Goal: Information Seeking & Learning: Learn about a topic

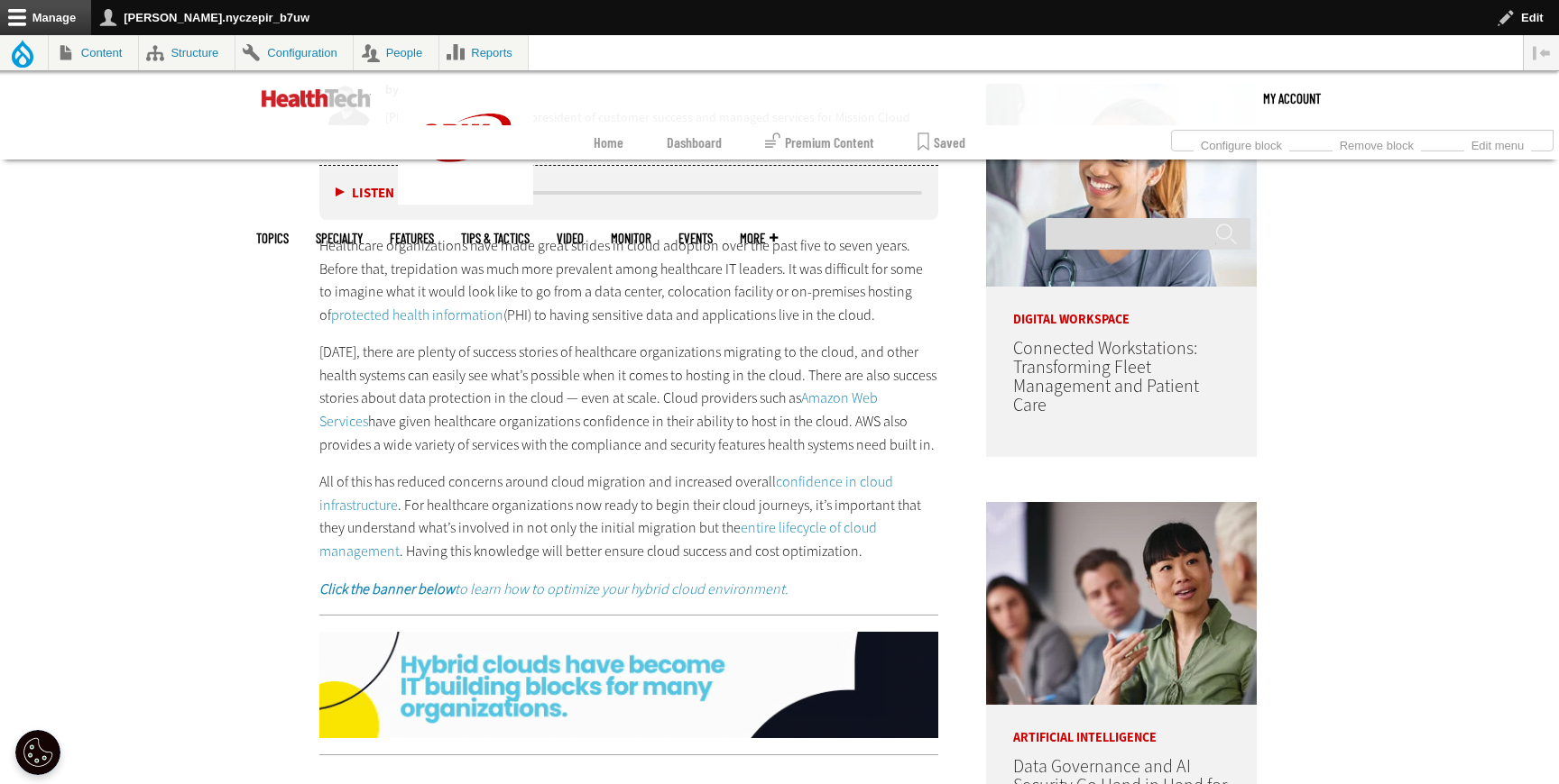
scroll to position [1063, 0]
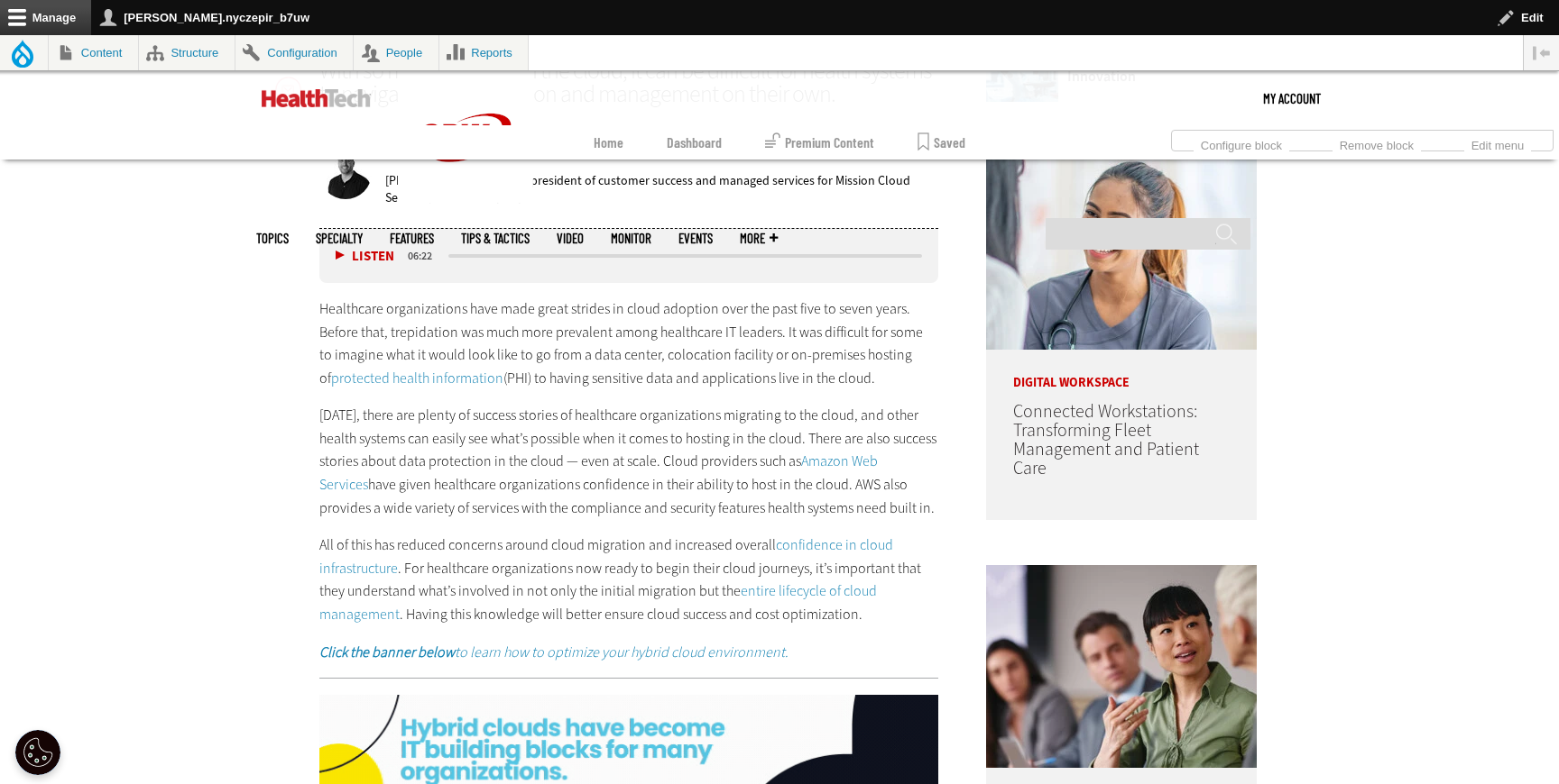
click at [448, 376] on link "protected health information" at bounding box center [417, 378] width 172 height 19
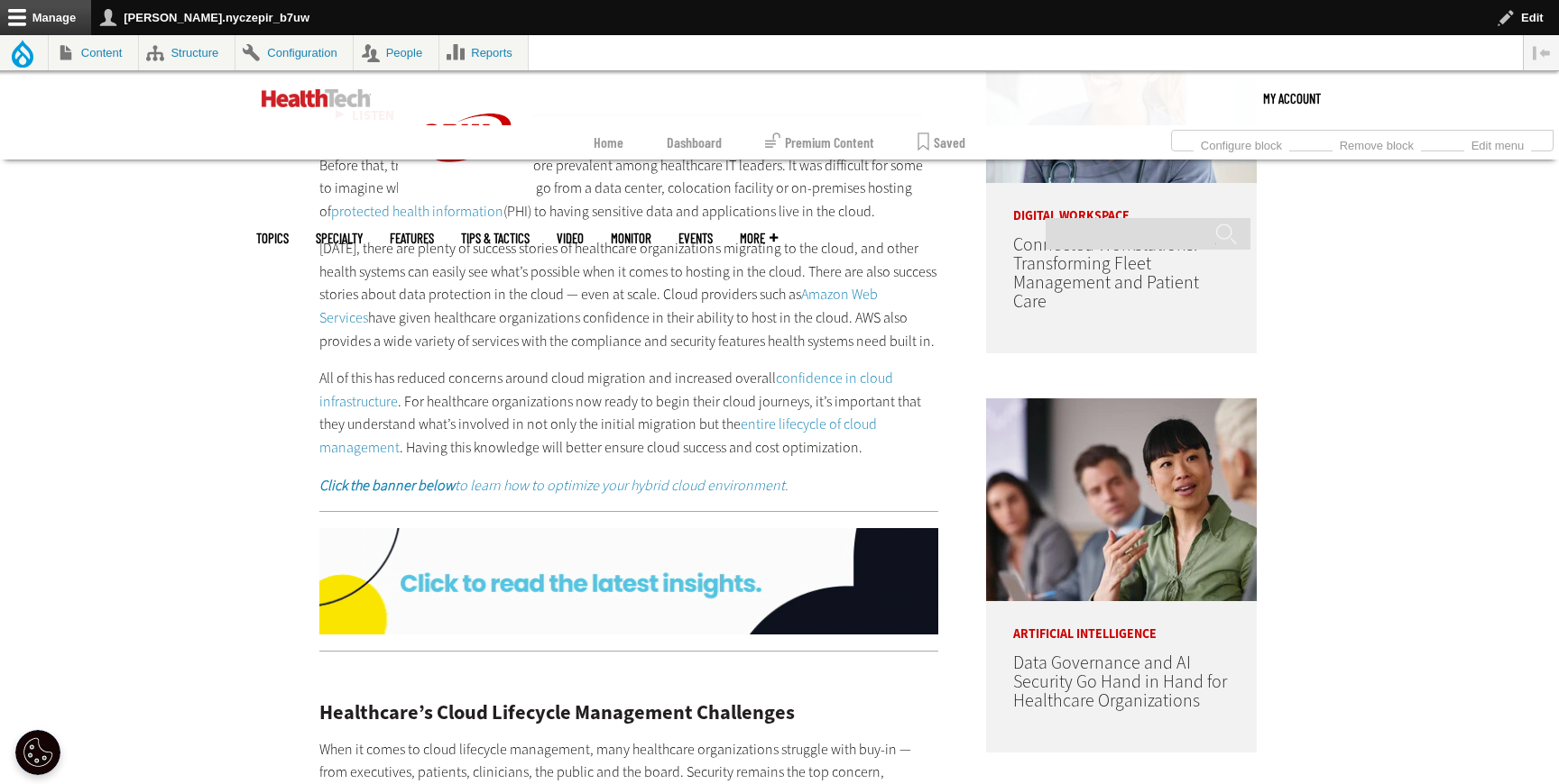
scroll to position [1244, 0]
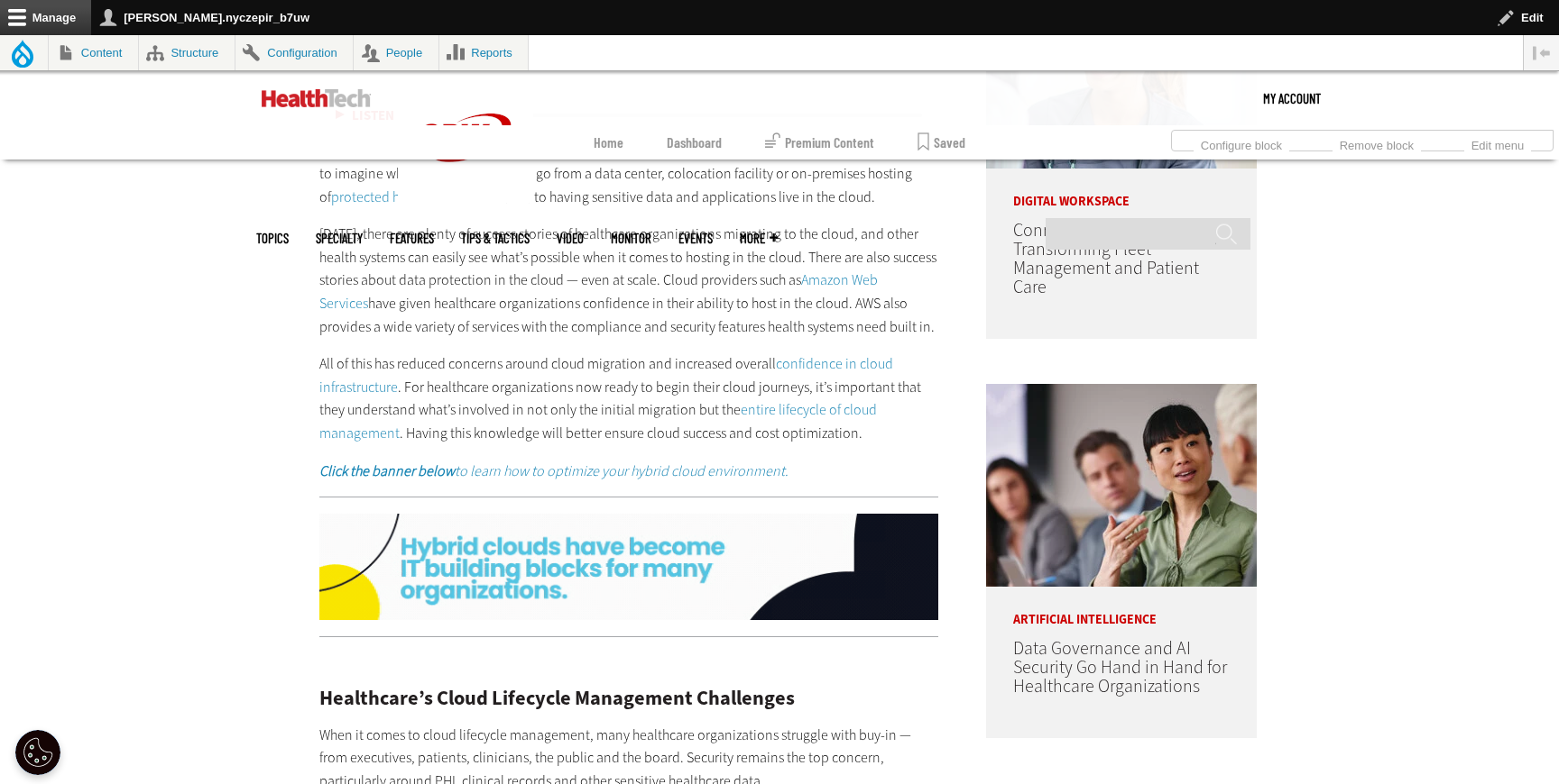
click at [869, 277] on link "Amazon Web Services" at bounding box center [598, 291] width 558 height 43
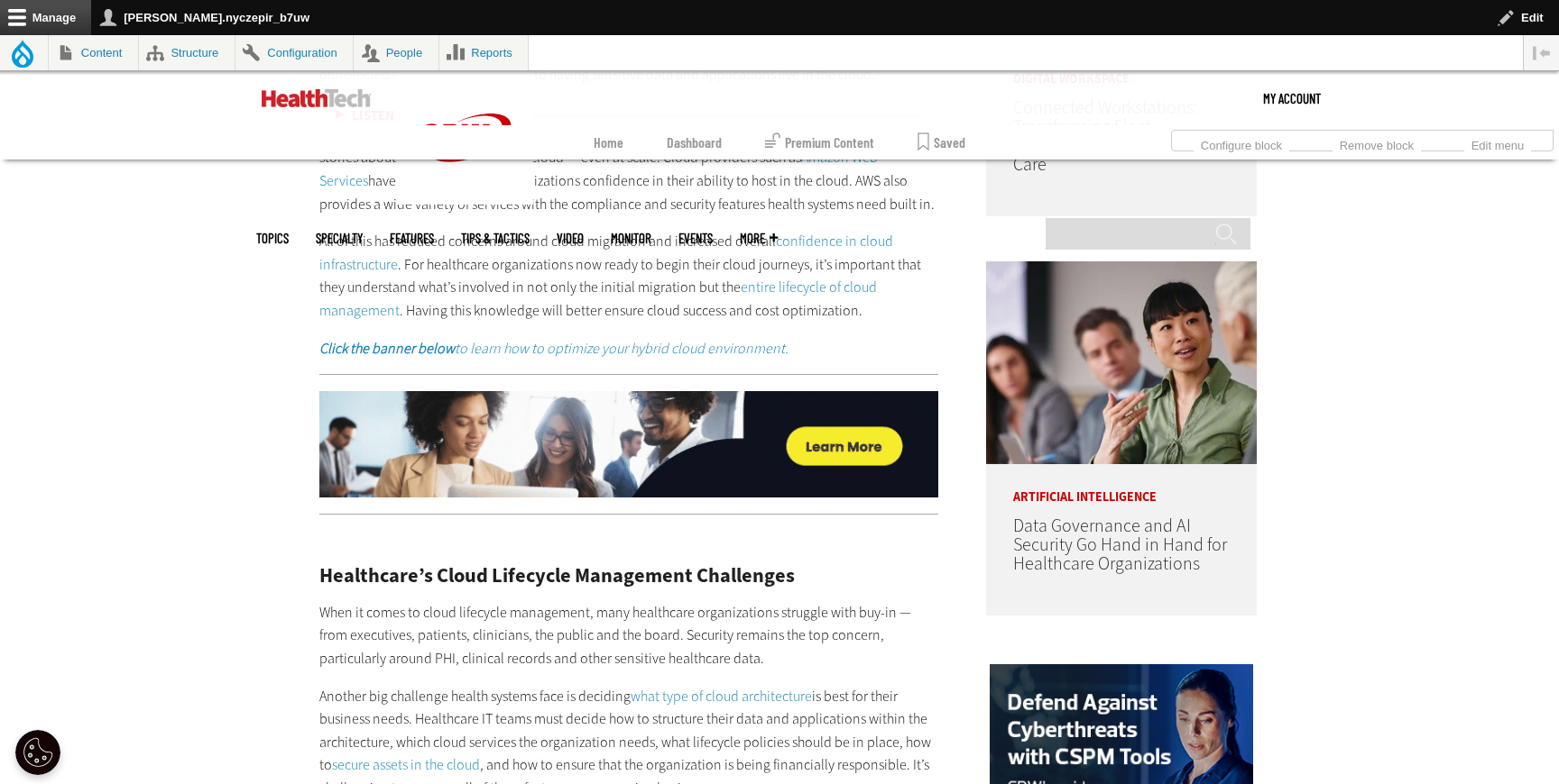
scroll to position [1398, 0]
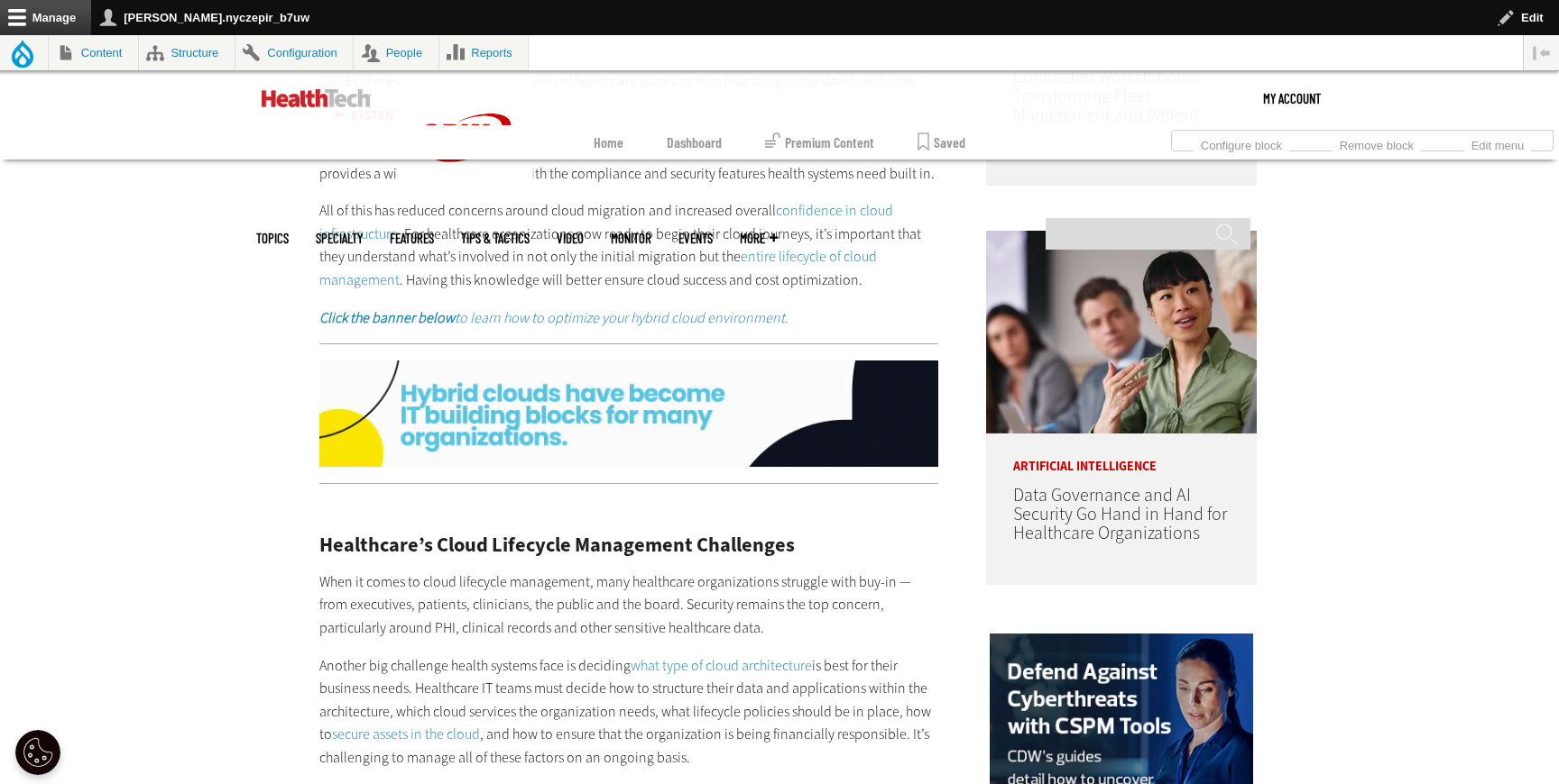
click at [830, 214] on link "confidence in cloud infrastructure" at bounding box center [606, 222] width 574 height 43
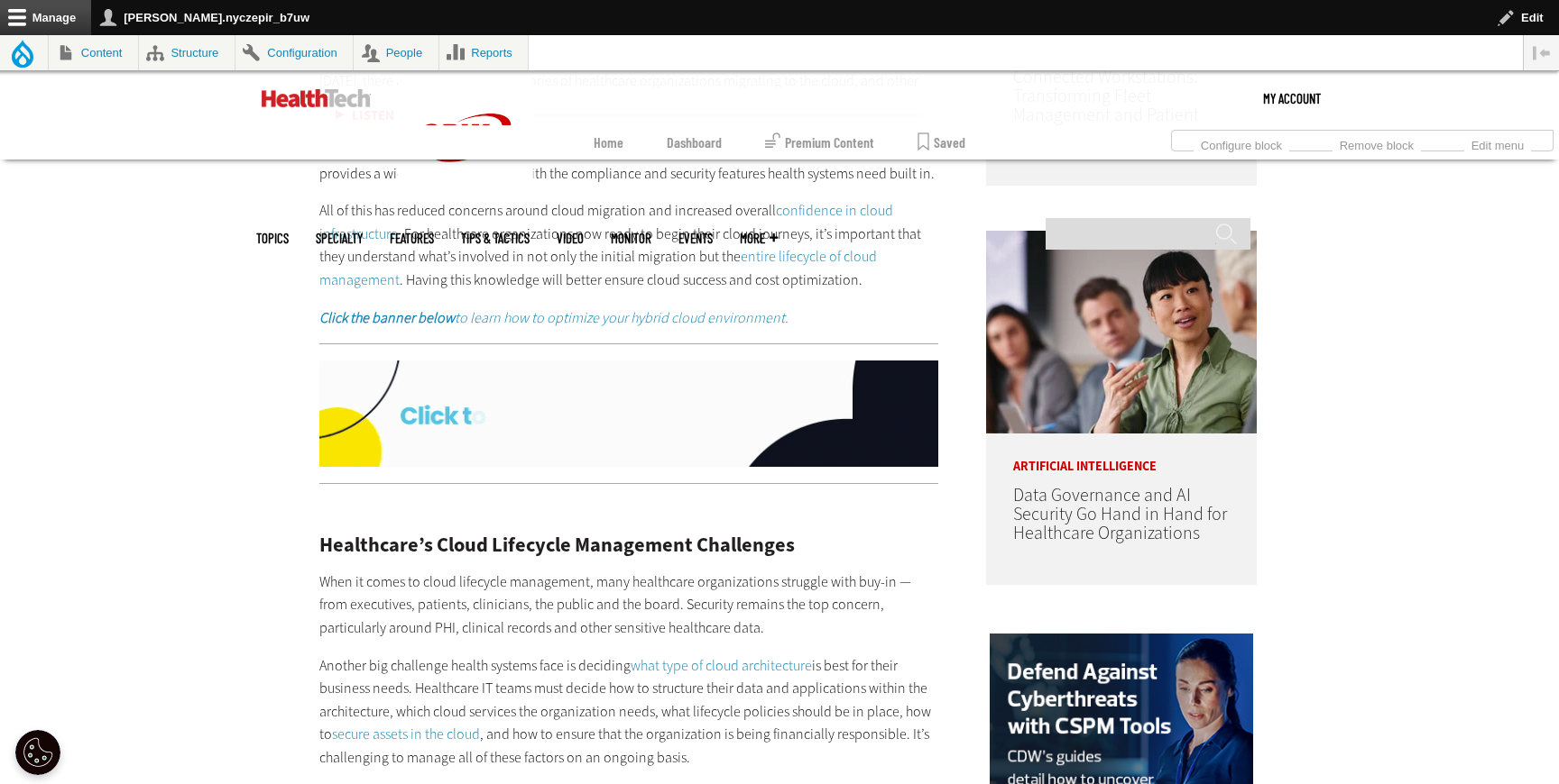
click at [818, 249] on link "entire lifecycle of cloud management" at bounding box center [597, 268] width 557 height 43
click at [602, 316] on em "Click the banner below to learn how to optimize your hybrid cloud environment." at bounding box center [553, 317] width 469 height 19
click at [678, 392] on img at bounding box center [628, 413] width 619 height 107
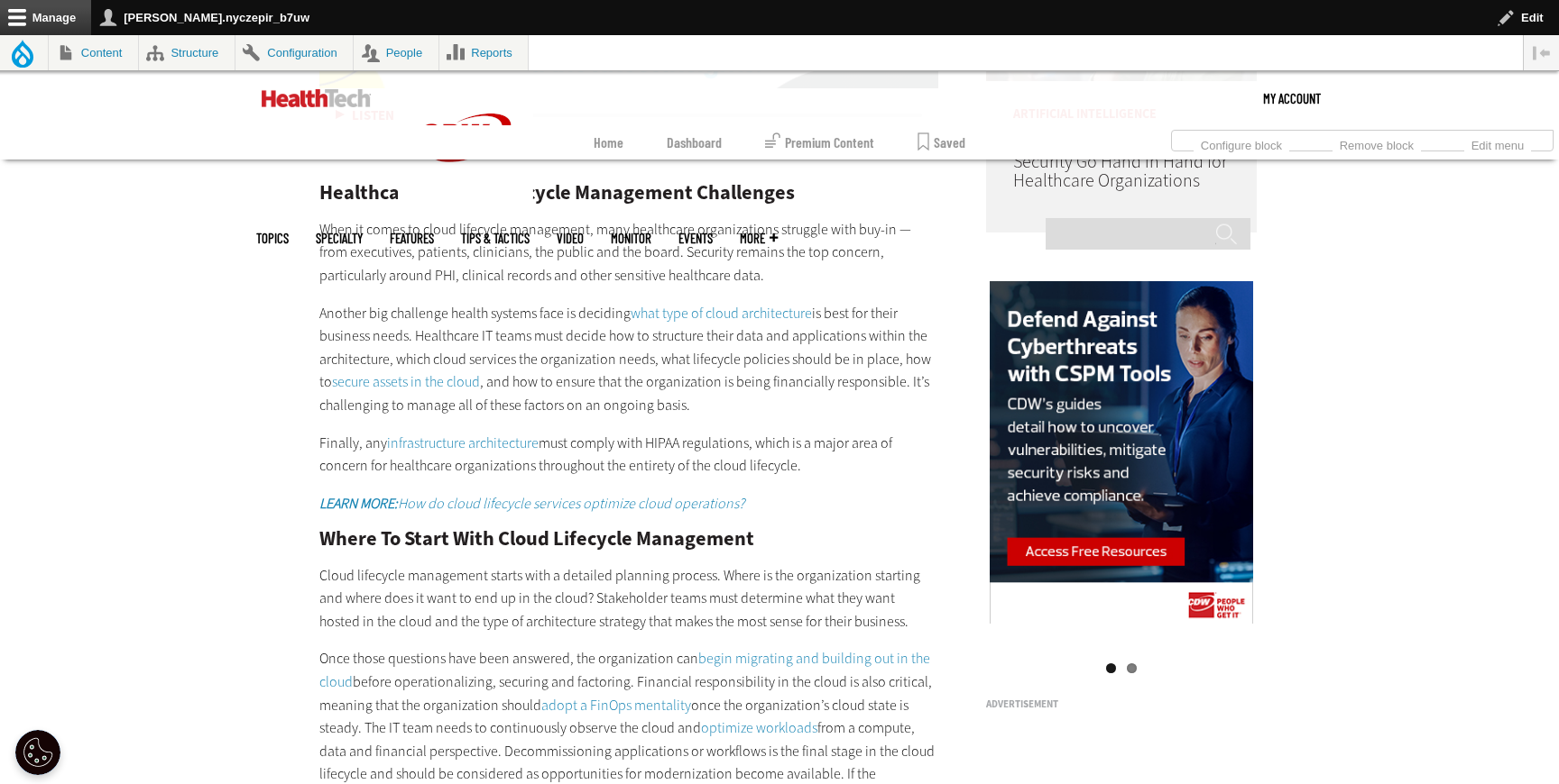
scroll to position [1762, 0]
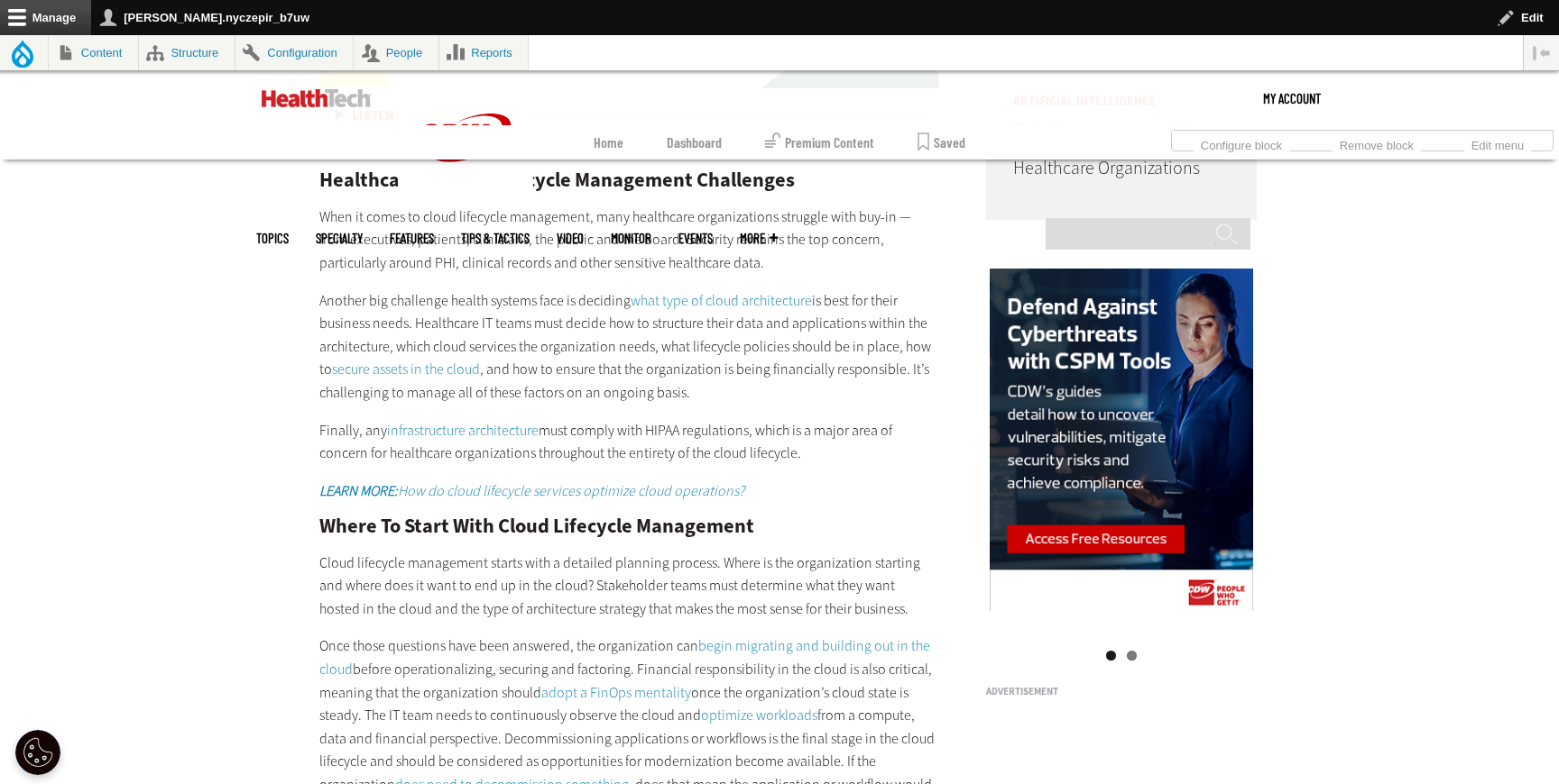
click at [687, 299] on link "what type of cloud architecture" at bounding box center [722, 300] width 181 height 19
click at [374, 365] on link "secure assets in the cloud" at bounding box center [406, 369] width 148 height 19
click at [456, 427] on link "infrastructure architecture" at bounding box center [463, 430] width 152 height 19
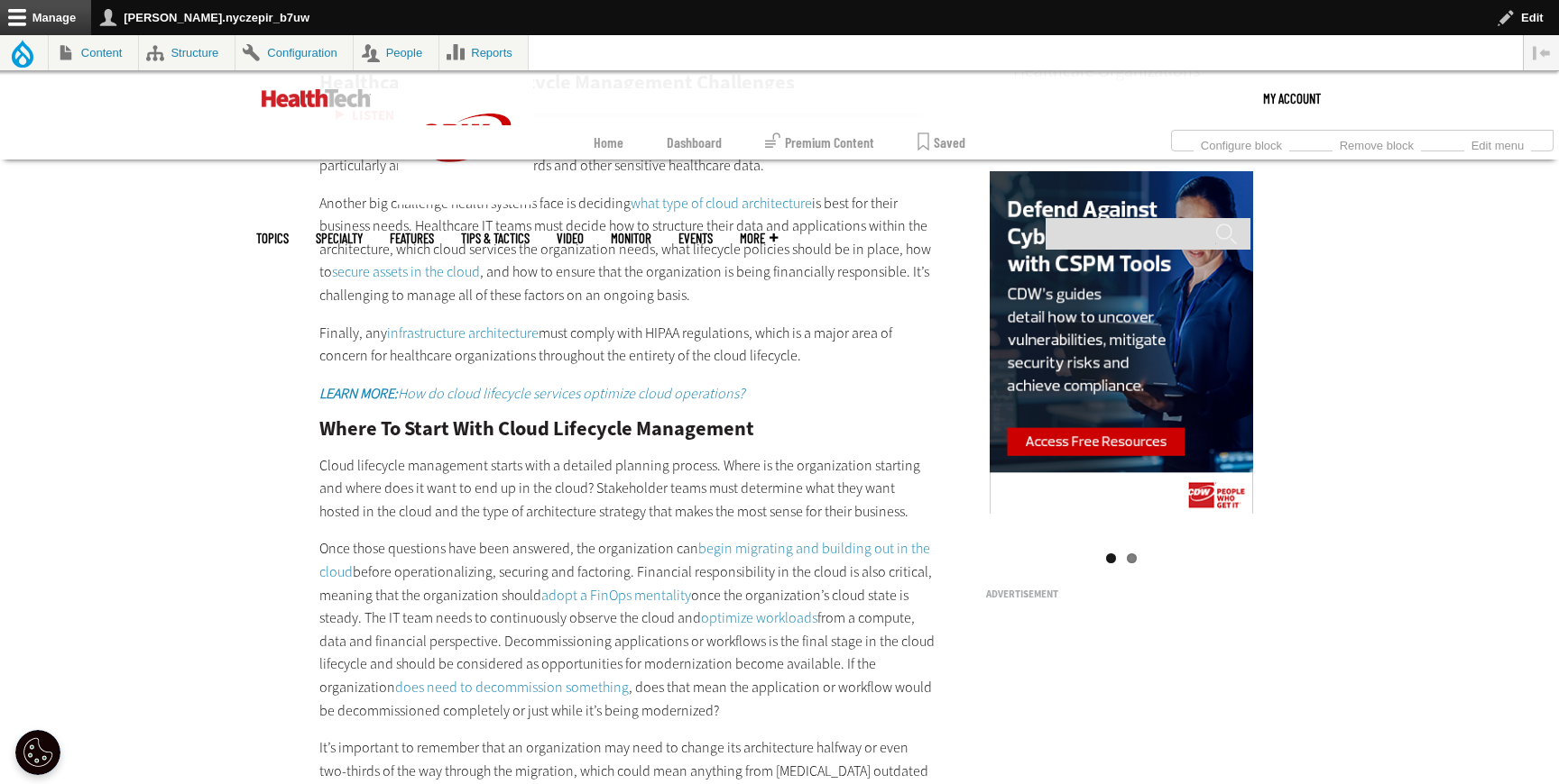
scroll to position [1906, 0]
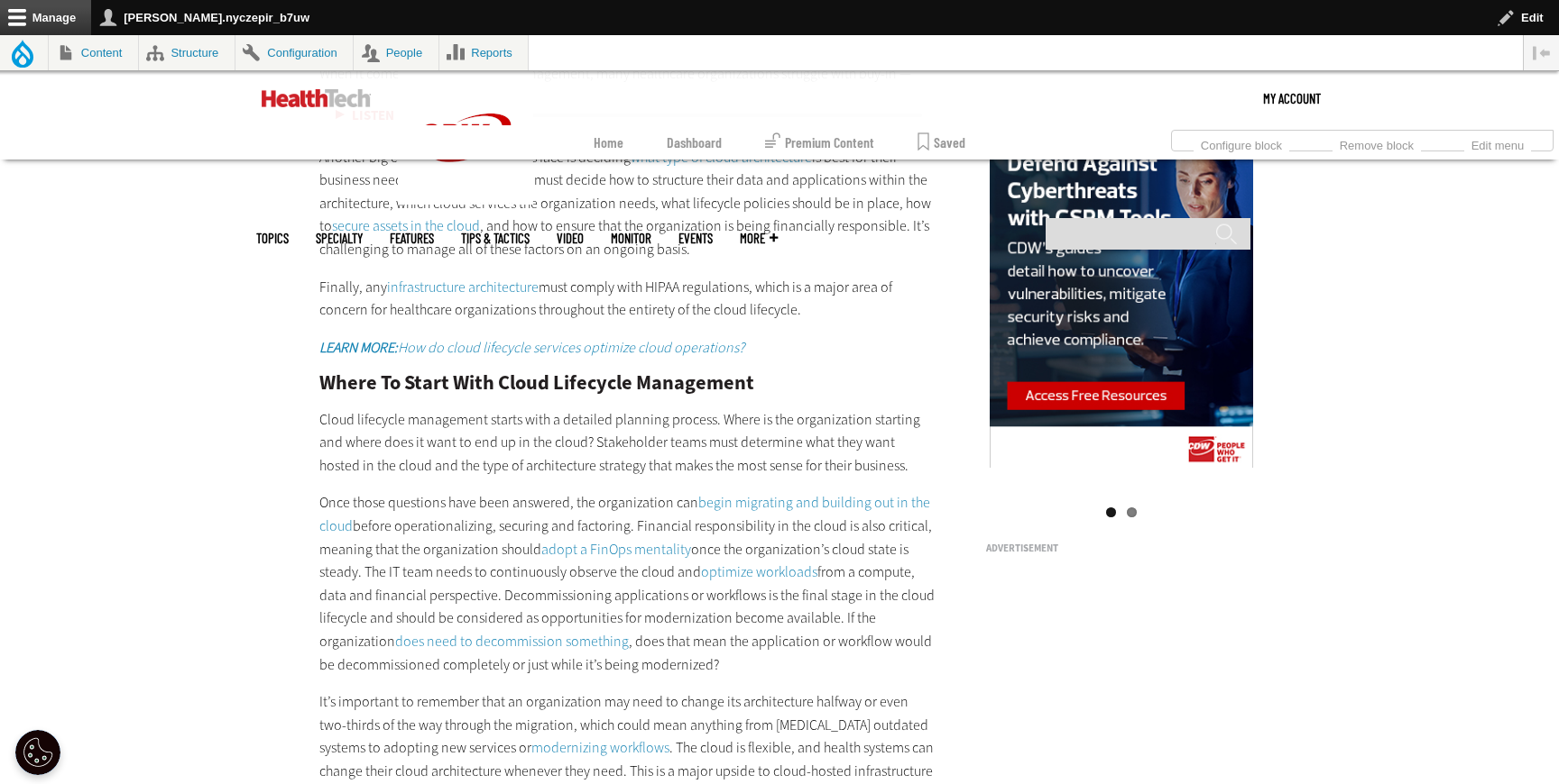
click at [470, 340] on em "LEARN MORE: How do cloud lifecycle services optimize cloud operations?" at bounding box center [531, 347] width 425 height 19
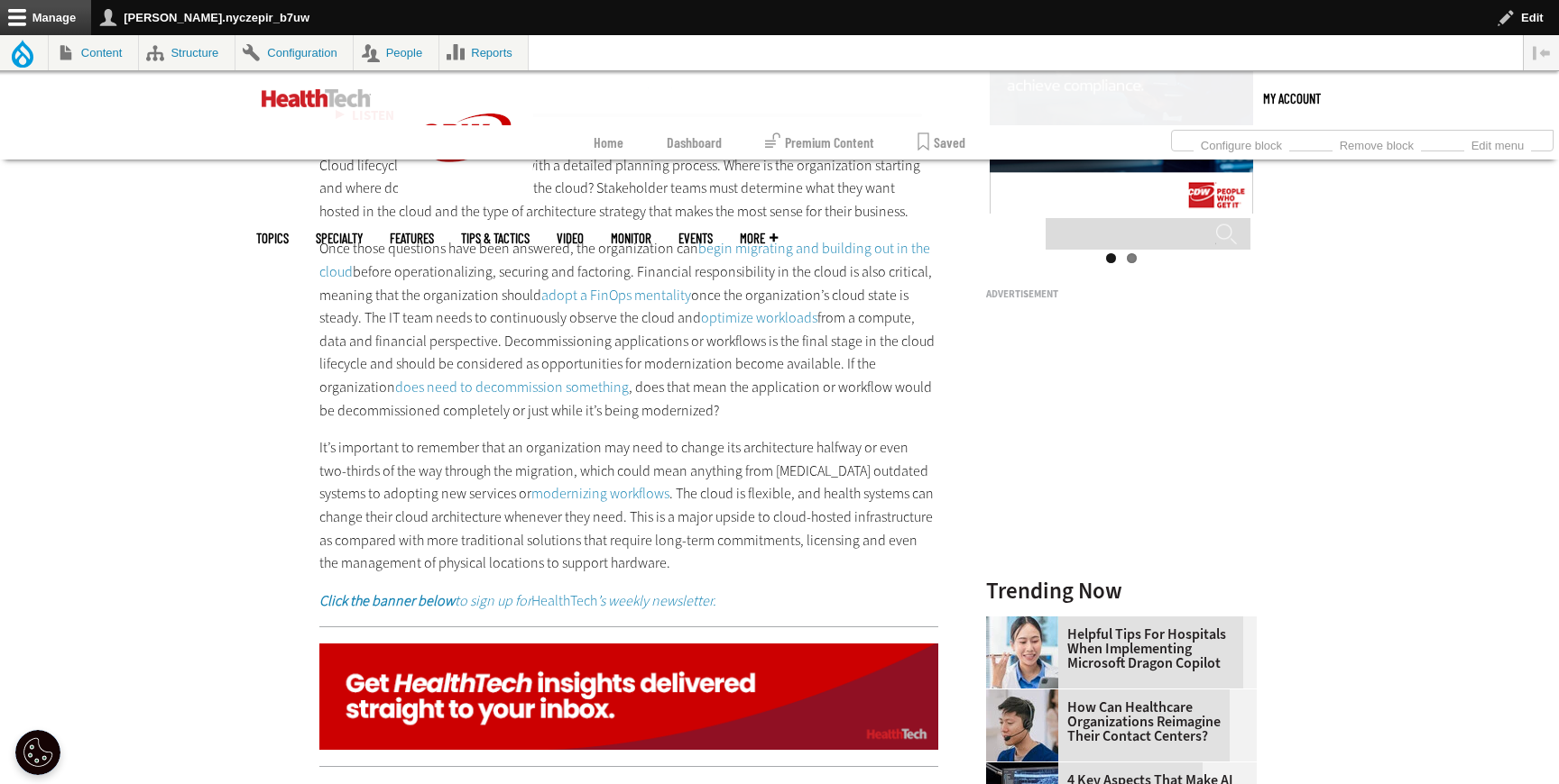
scroll to position [2169, 0]
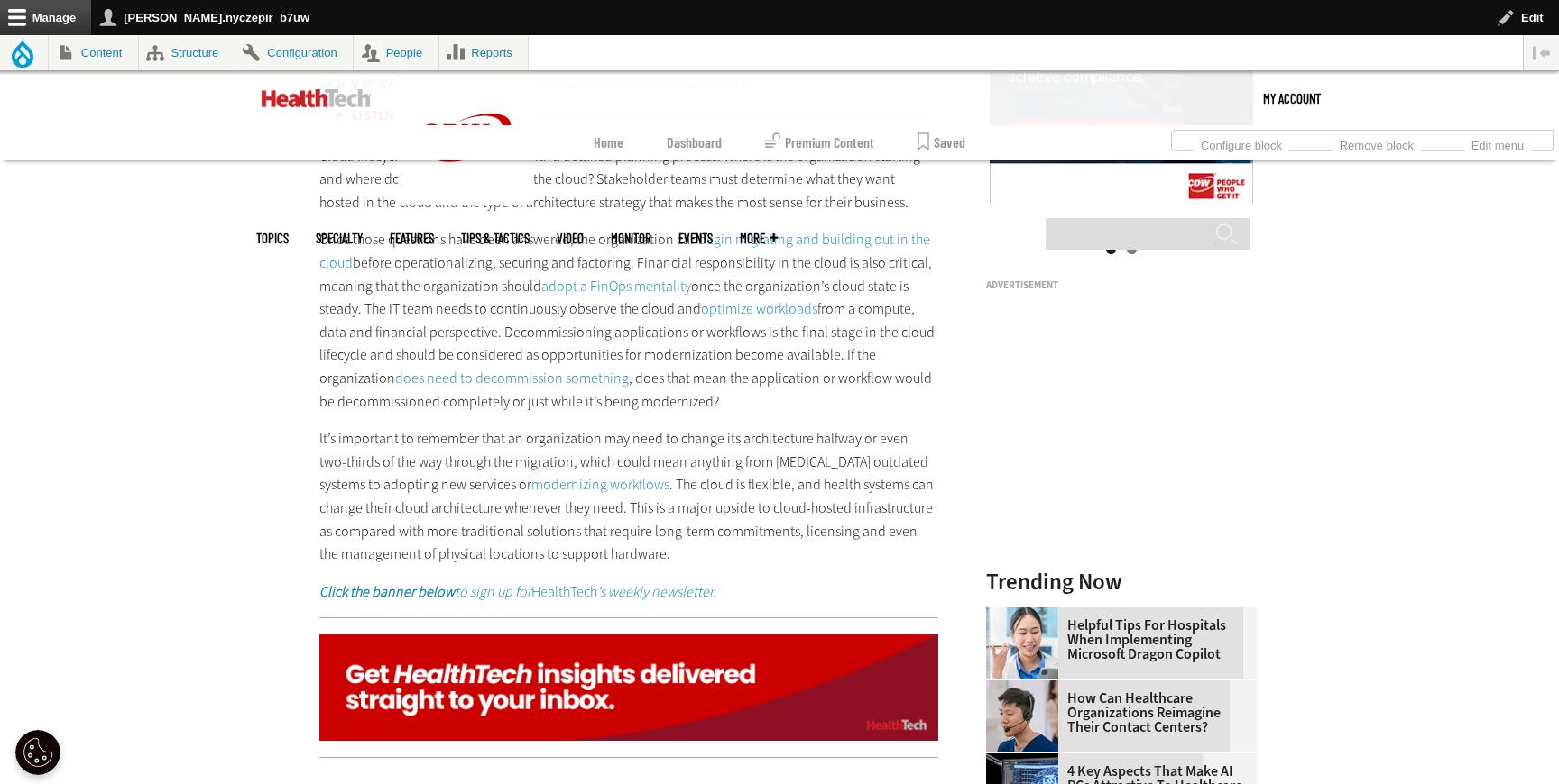
click at [776, 242] on link "begin migrating and building out in the cloud" at bounding box center [624, 251] width 611 height 43
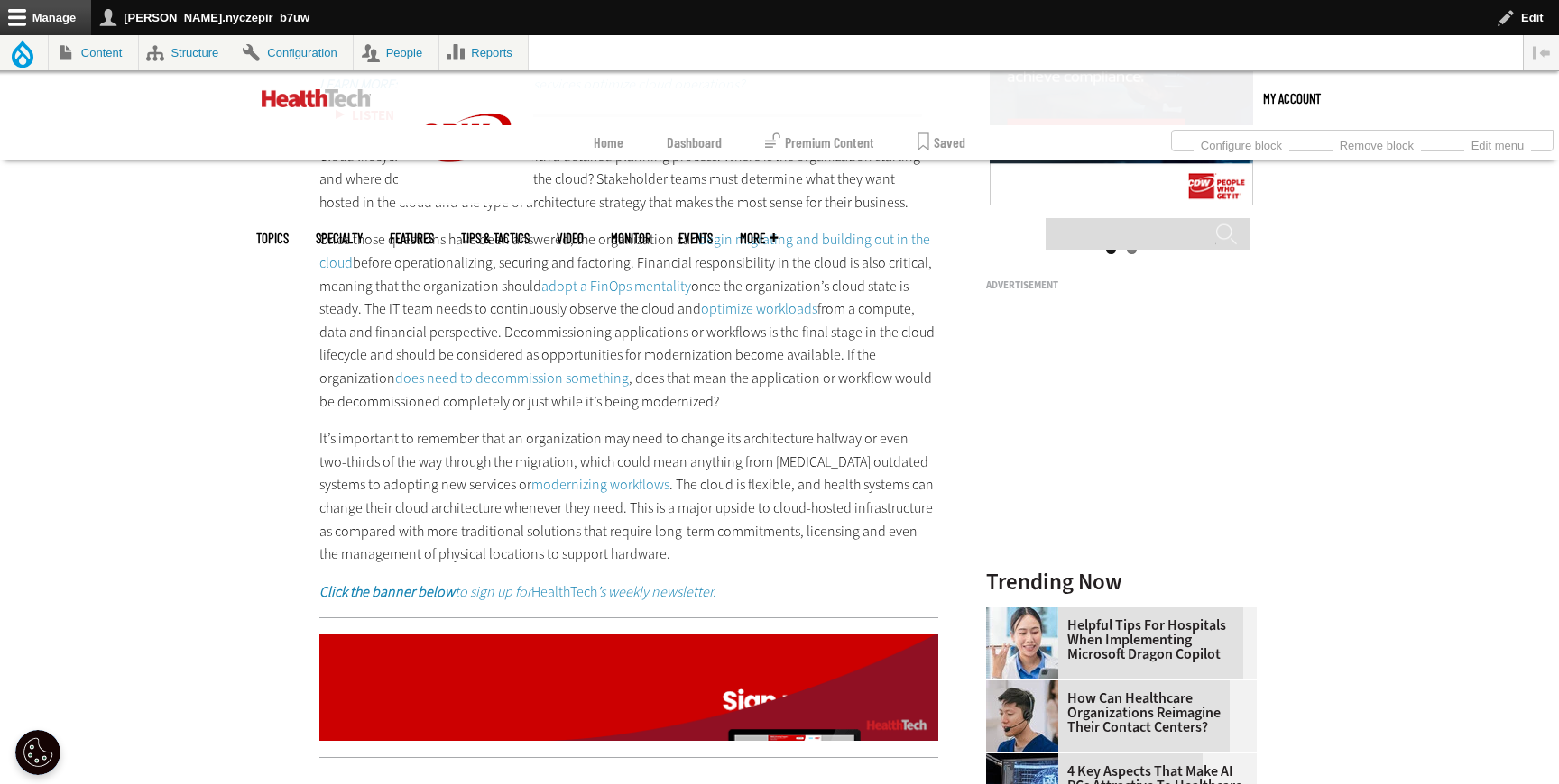
click at [634, 280] on link "adopt a FinOps mentality" at bounding box center [616, 286] width 150 height 19
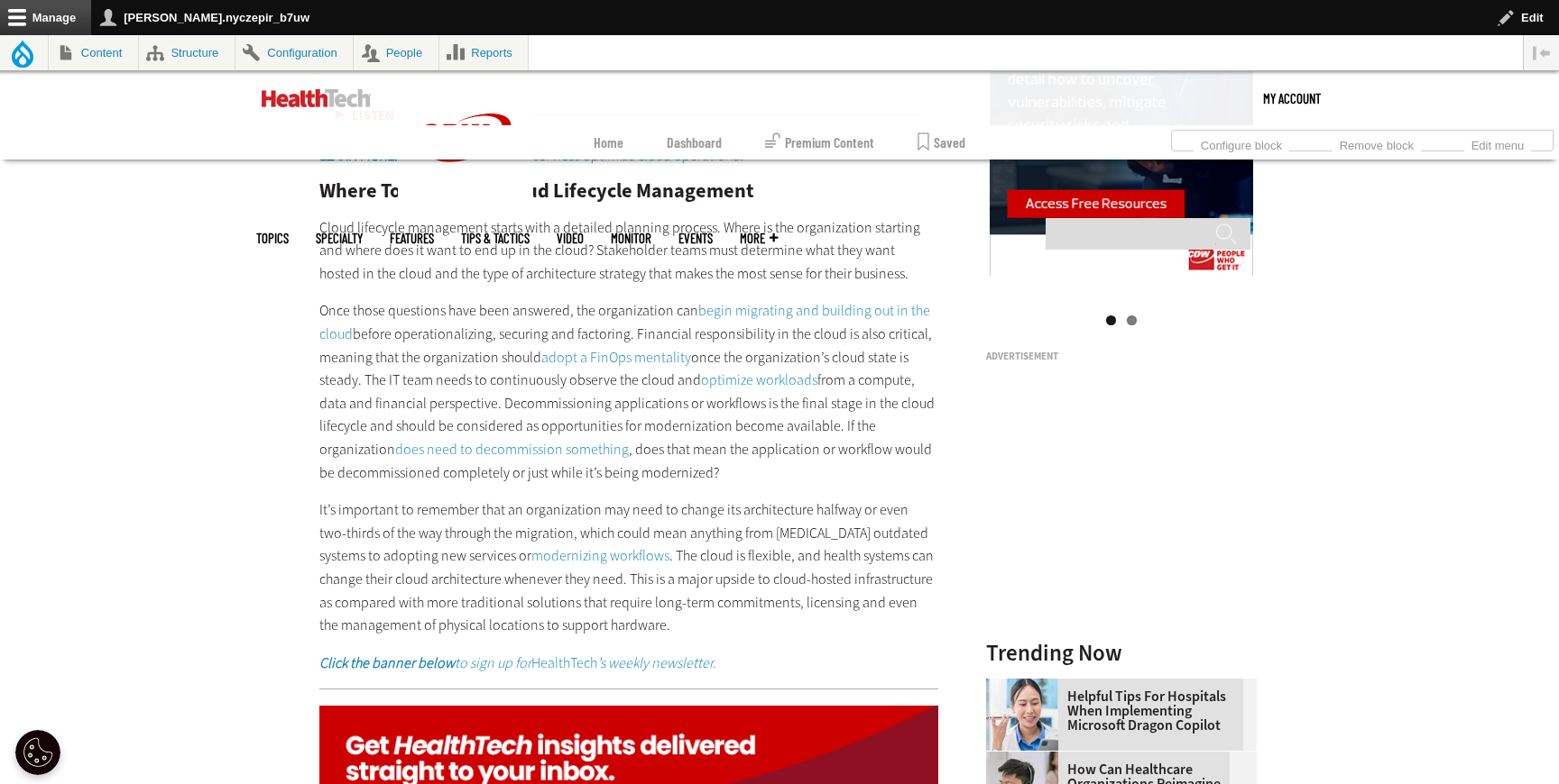
scroll to position [2169, 0]
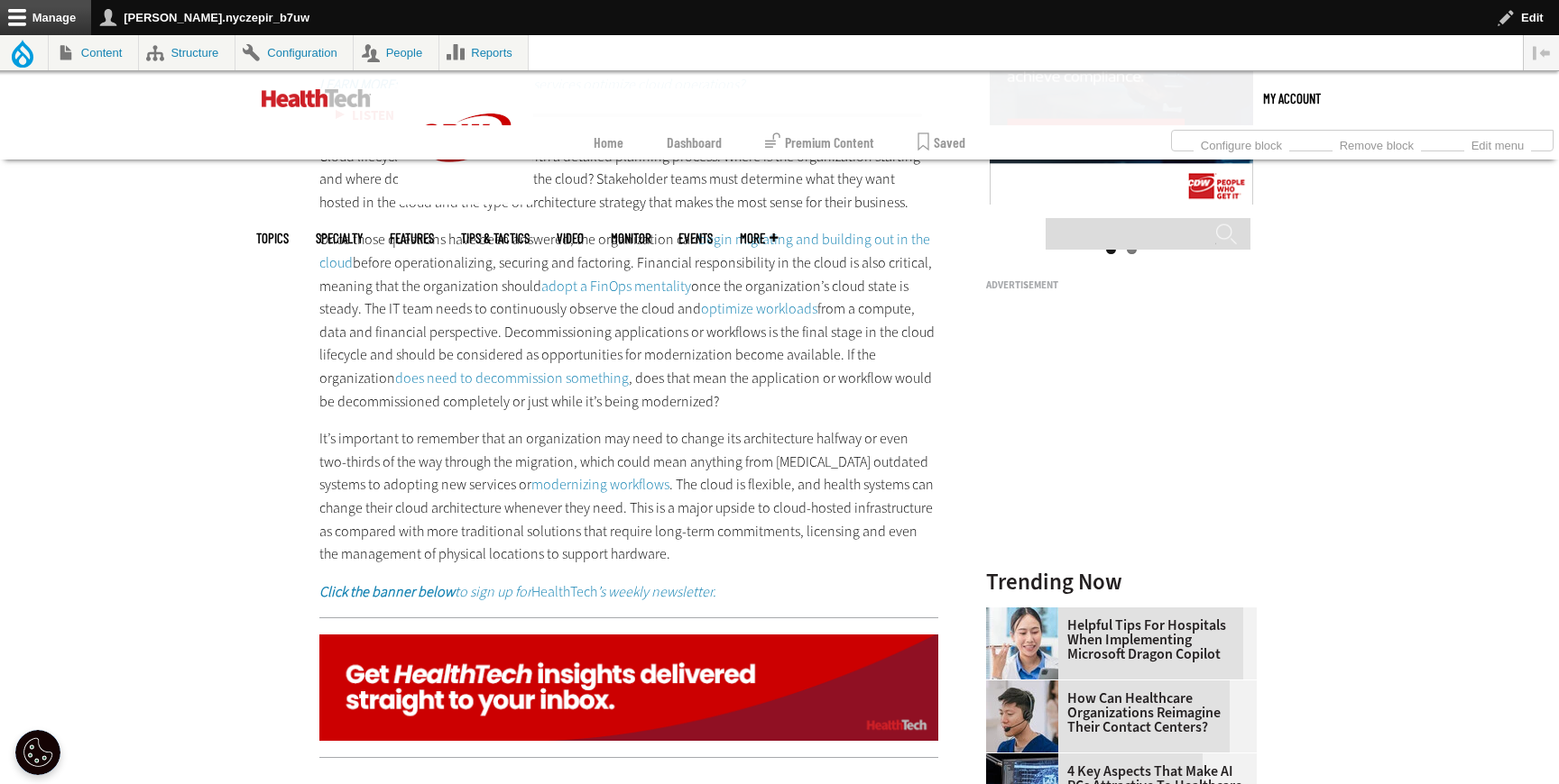
click at [611, 289] on link "adopt a FinOps mentality" at bounding box center [616, 286] width 150 height 19
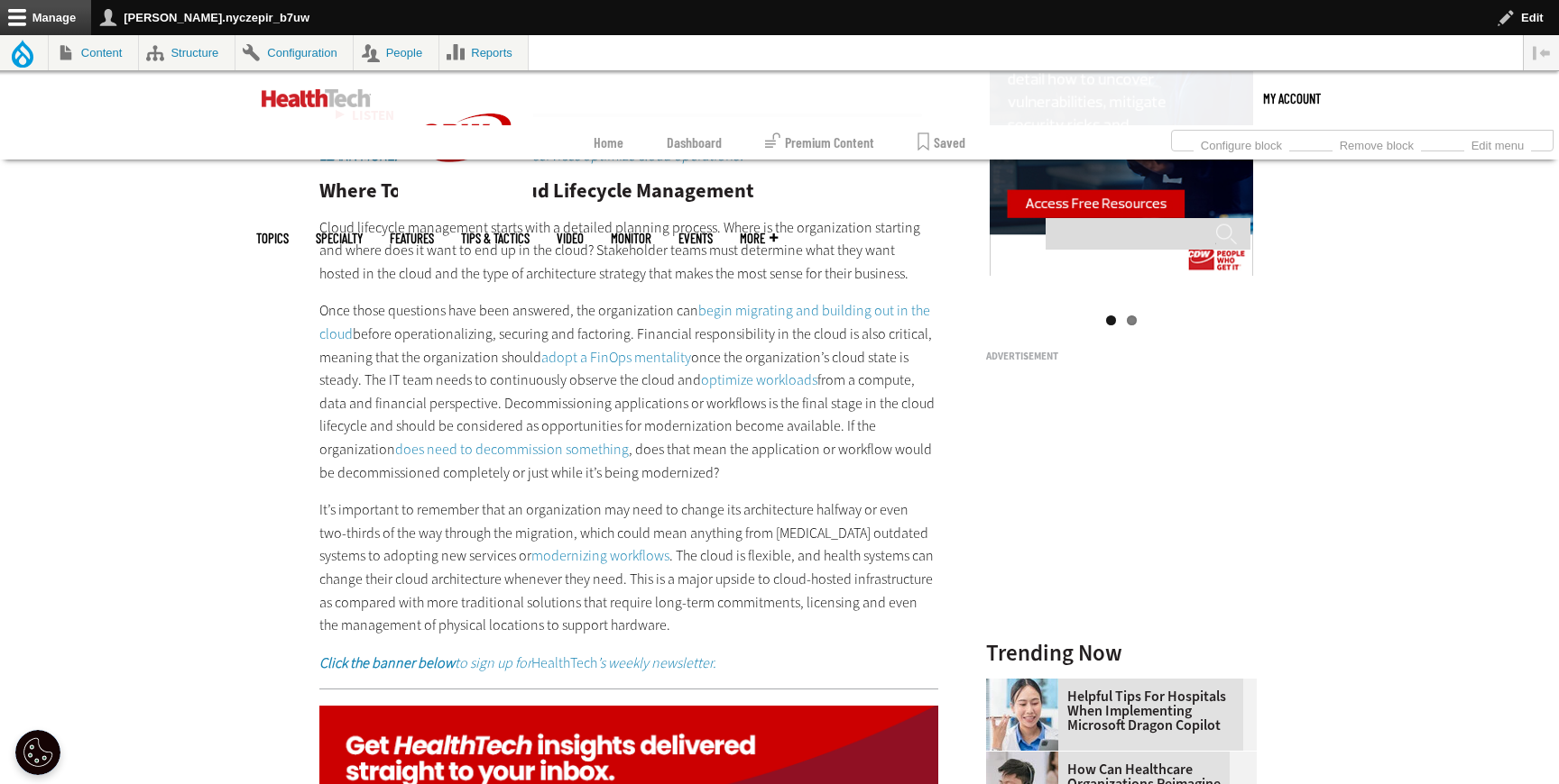
scroll to position [2169, 0]
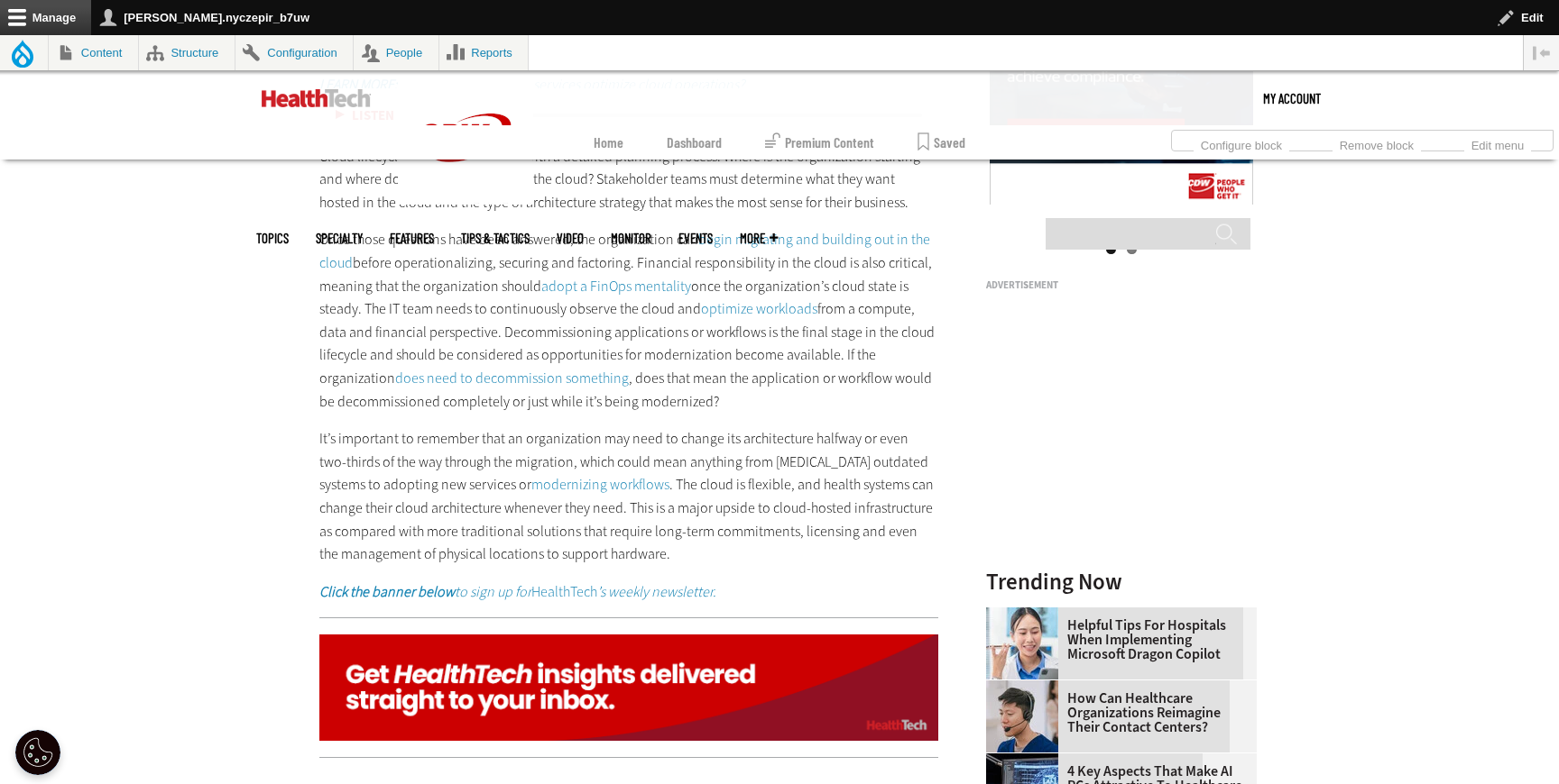
click at [731, 316] on link "optimize workloads" at bounding box center [759, 308] width 117 height 19
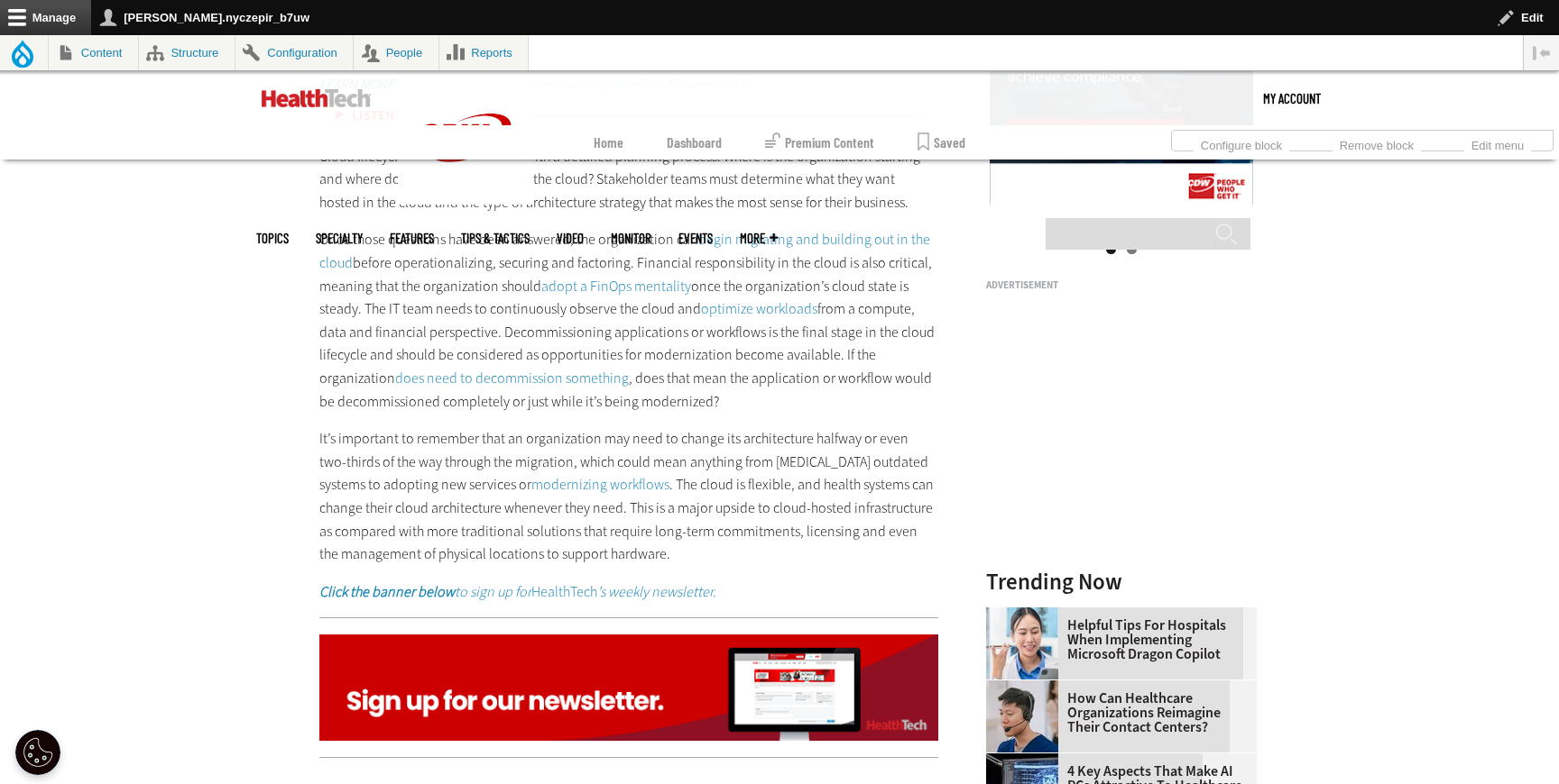
click at [526, 372] on link "does need to decommission something" at bounding box center [511, 378] width 233 height 19
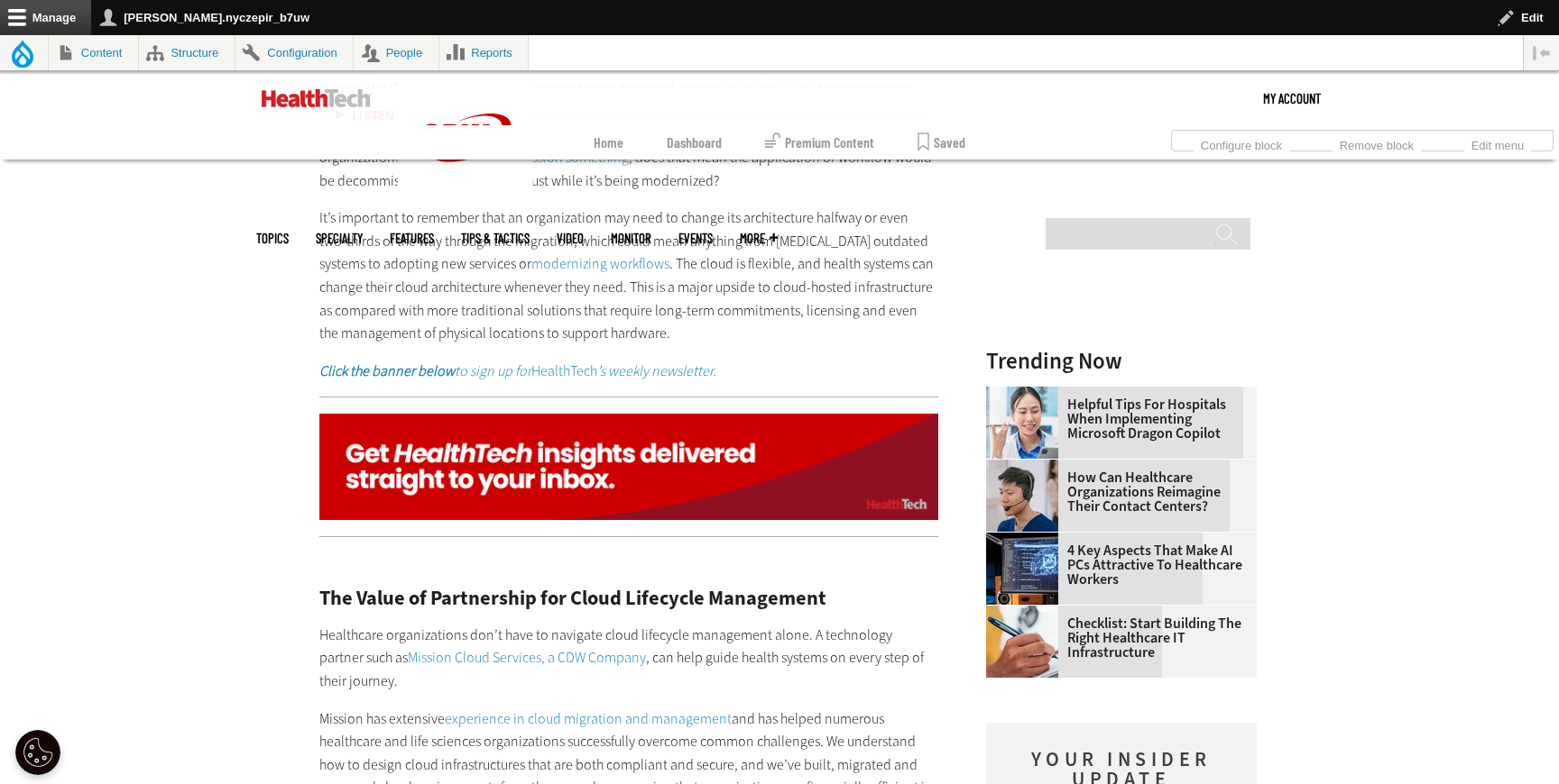
scroll to position [2407, 0]
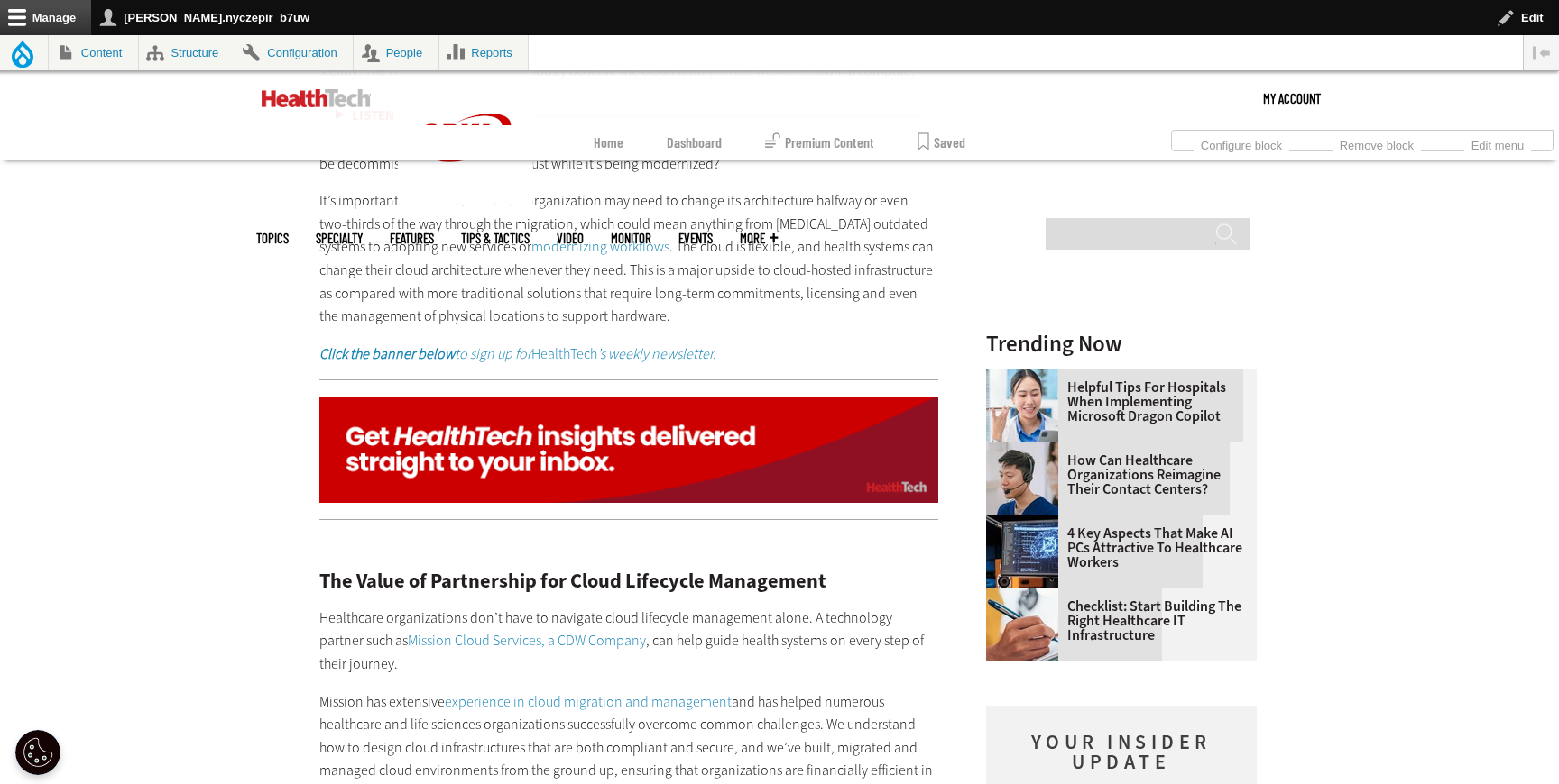
click at [531, 243] on link "modernizing workflows" at bounding box center [600, 246] width 138 height 19
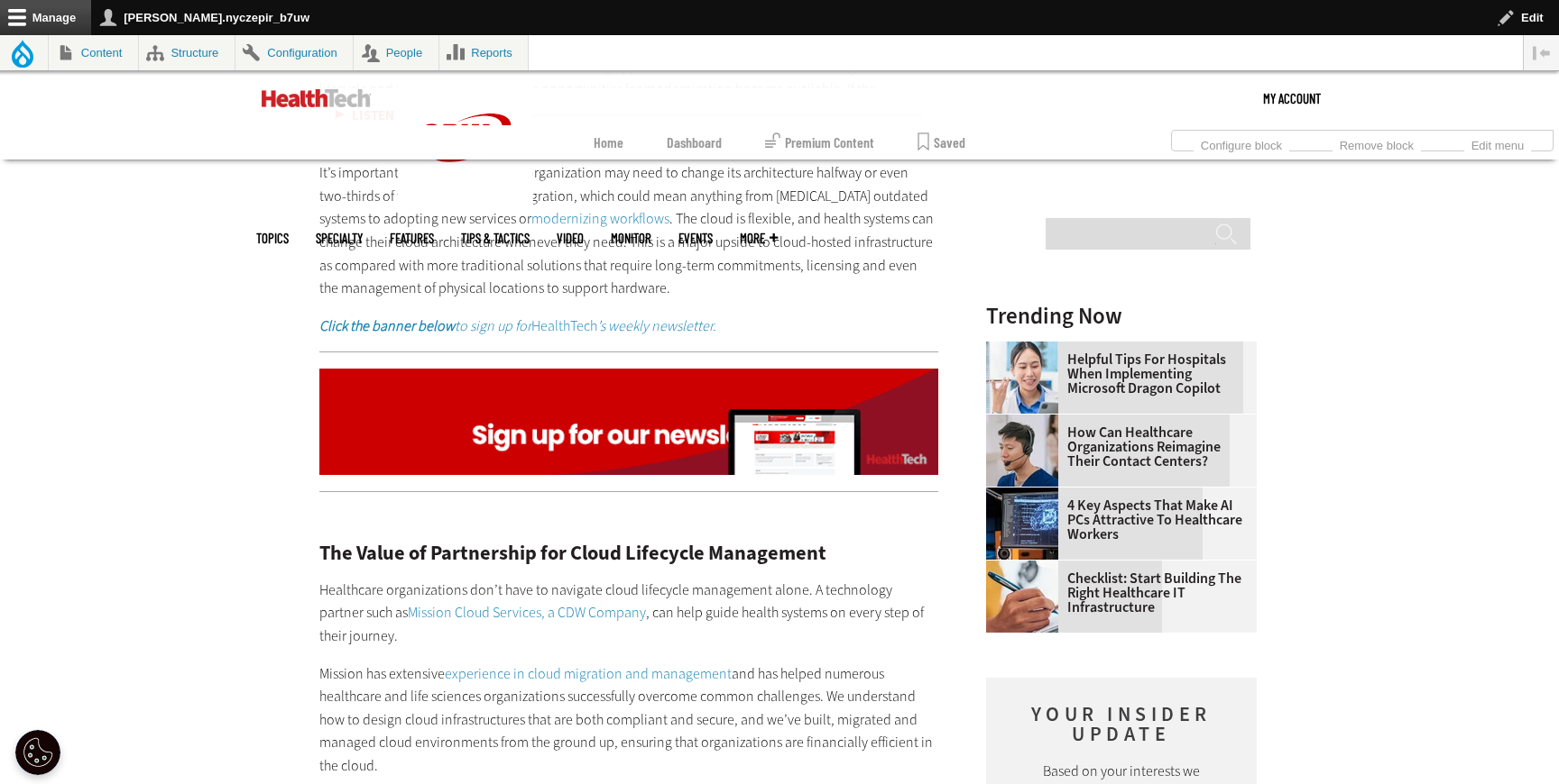
scroll to position [2486, 0]
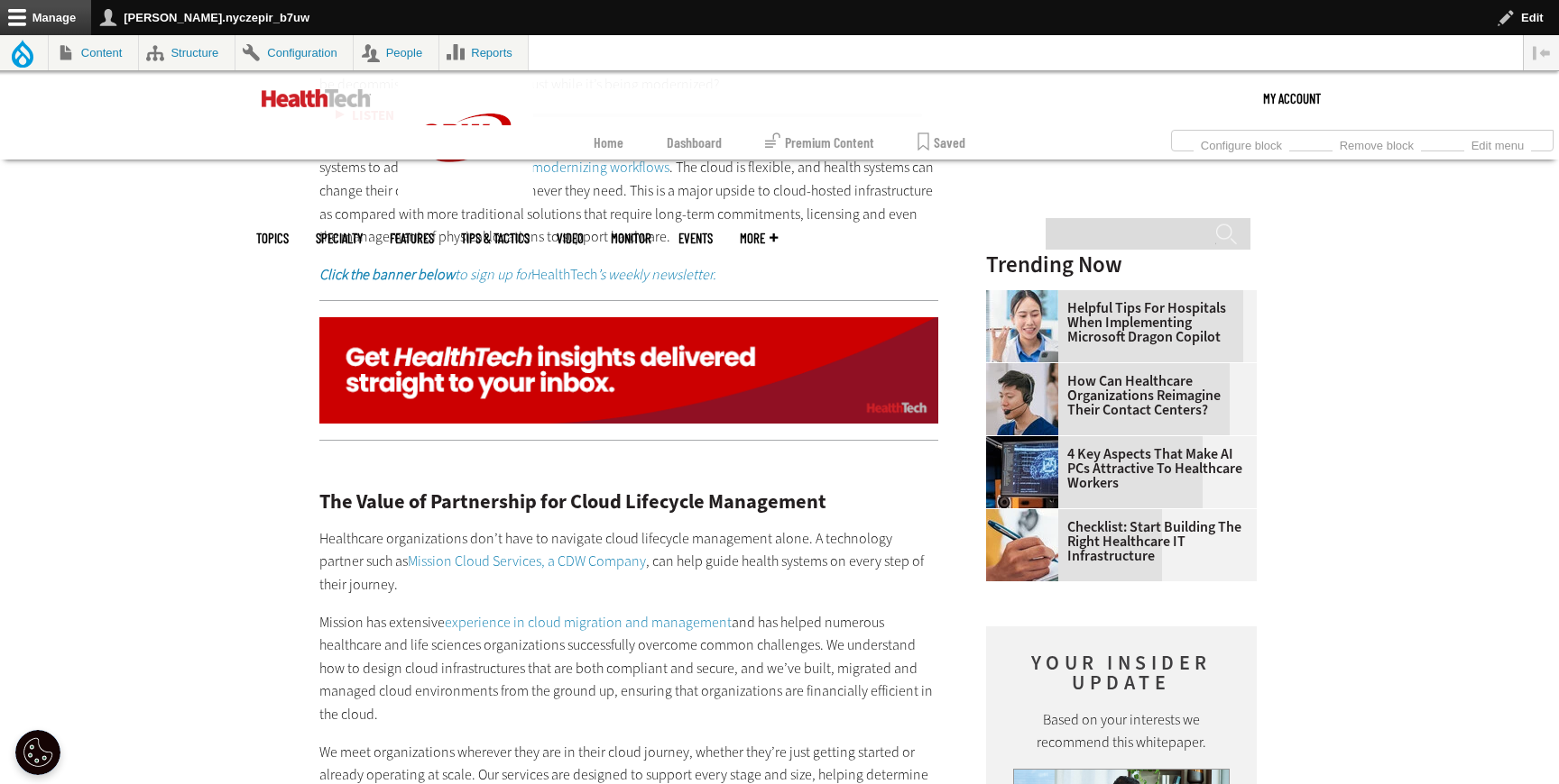
click at [490, 277] on em "Click the banner below to sign up for" at bounding box center [425, 274] width 212 height 19
click at [707, 357] on img at bounding box center [628, 371] width 619 height 107
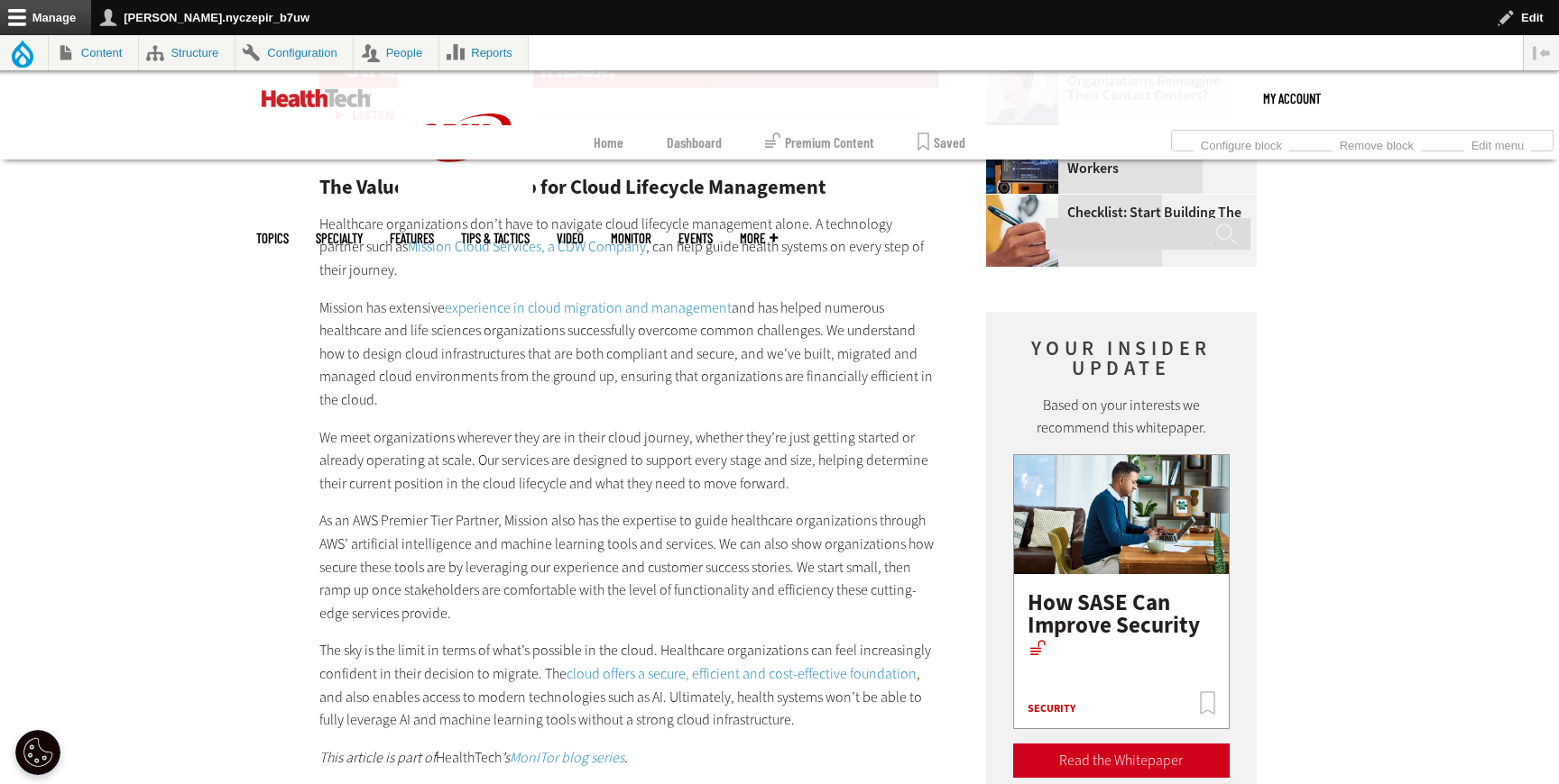
scroll to position [2802, 0]
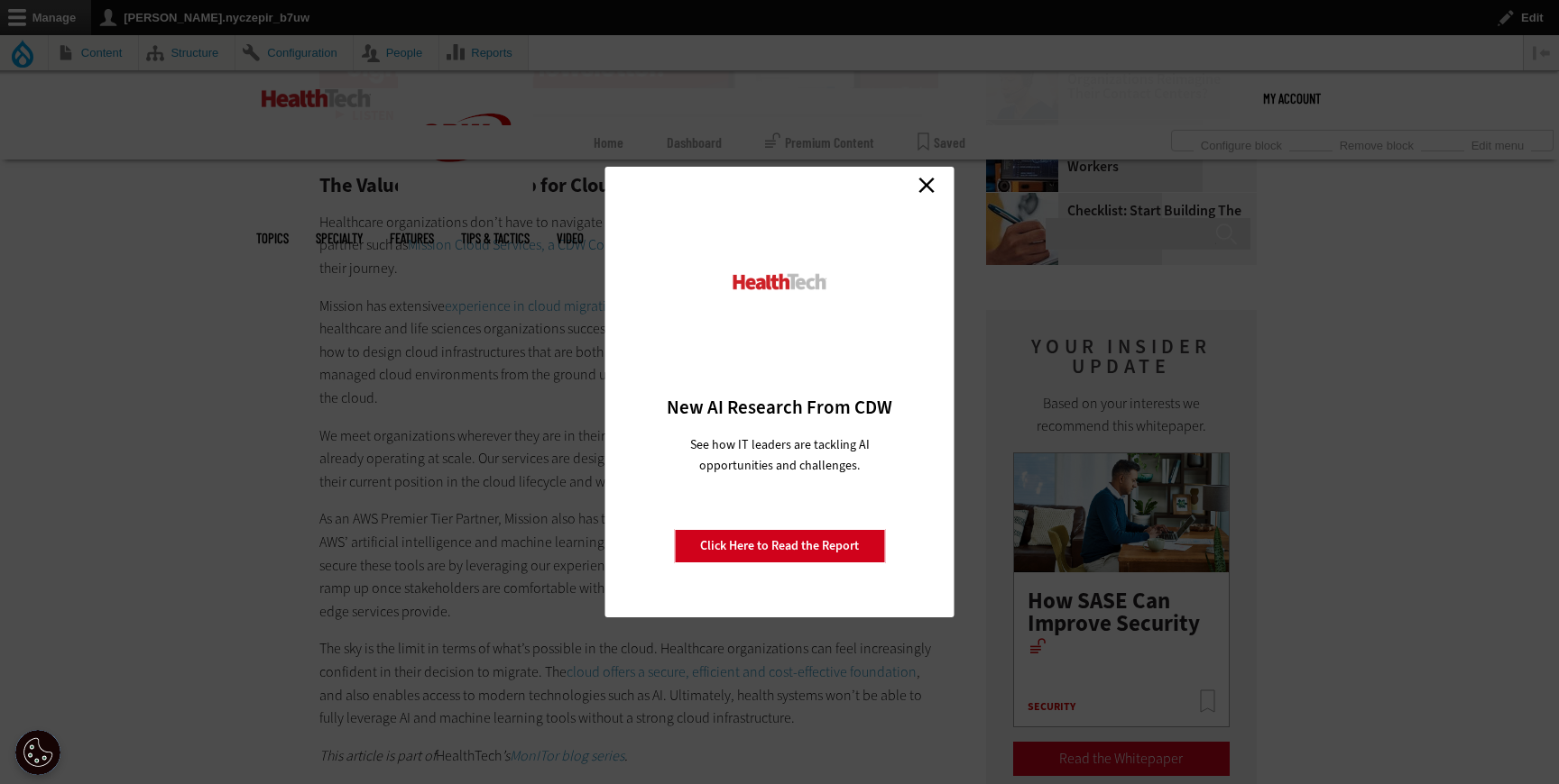
click at [924, 190] on link "Close" at bounding box center [926, 184] width 27 height 27
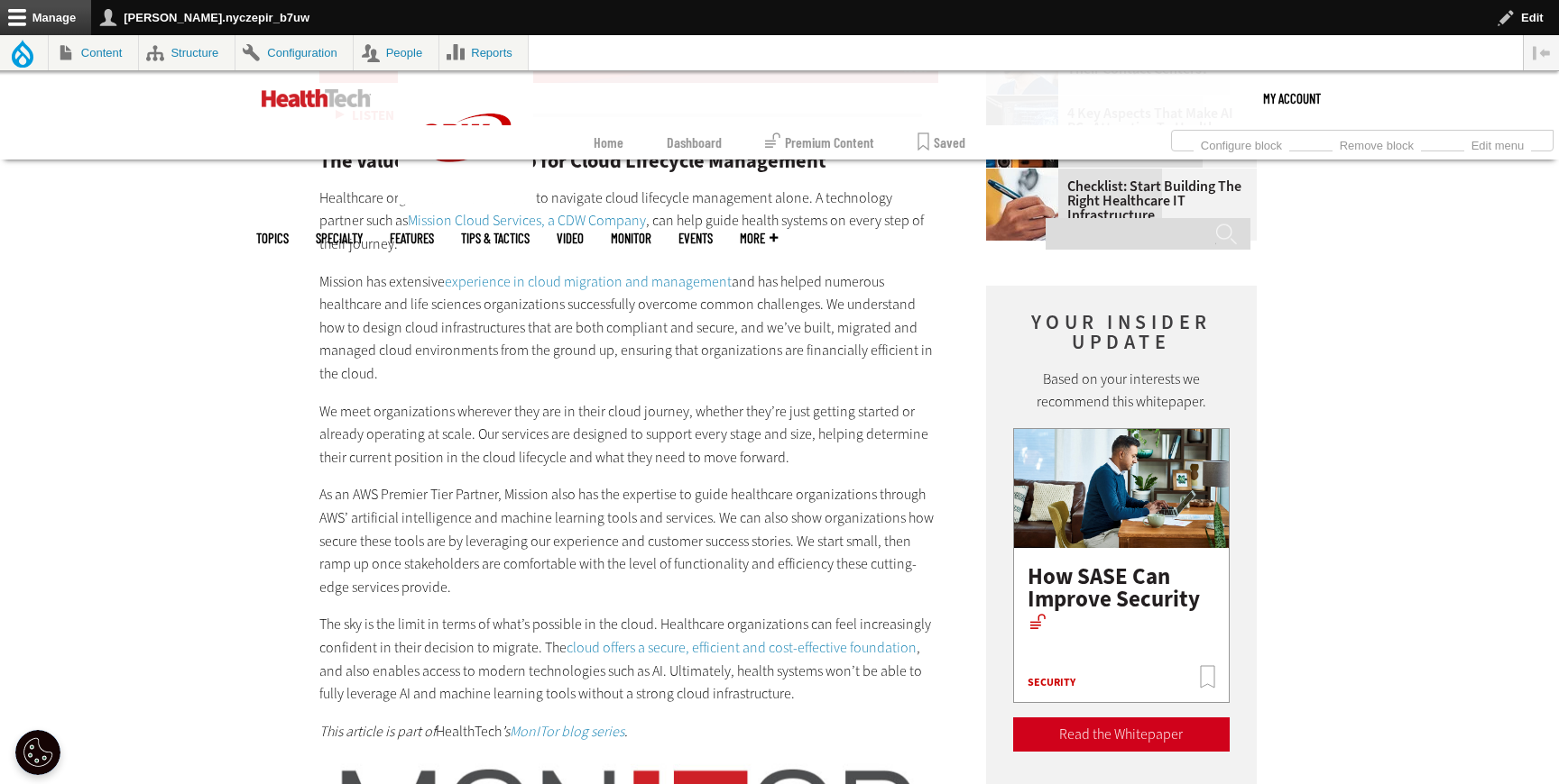
scroll to position [2853, 0]
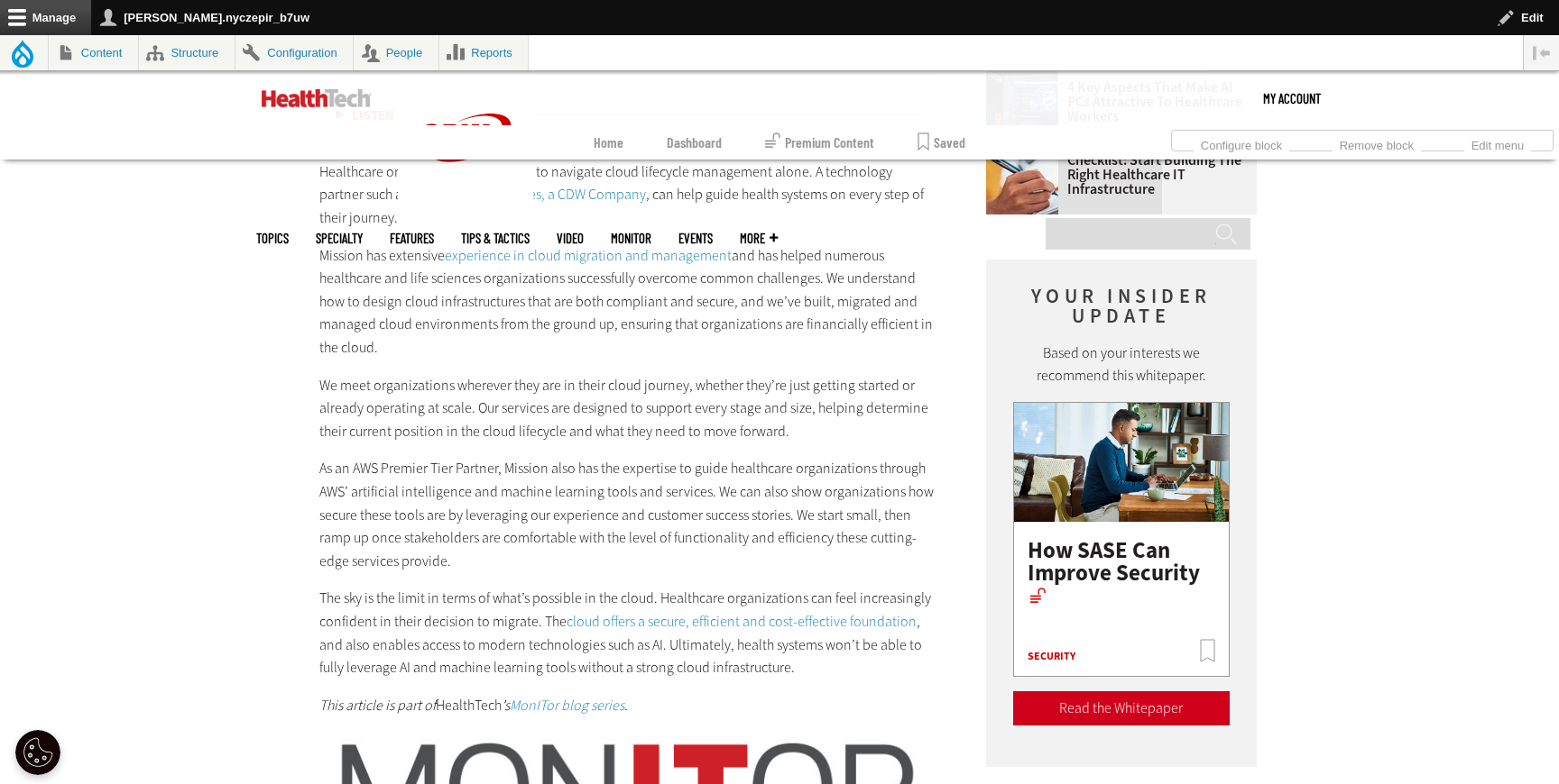
click at [527, 185] on link "Mission Cloud Services, a CDW Company" at bounding box center [526, 194] width 238 height 19
click at [602, 258] on link "experience in cloud migration and management" at bounding box center [588, 255] width 287 height 19
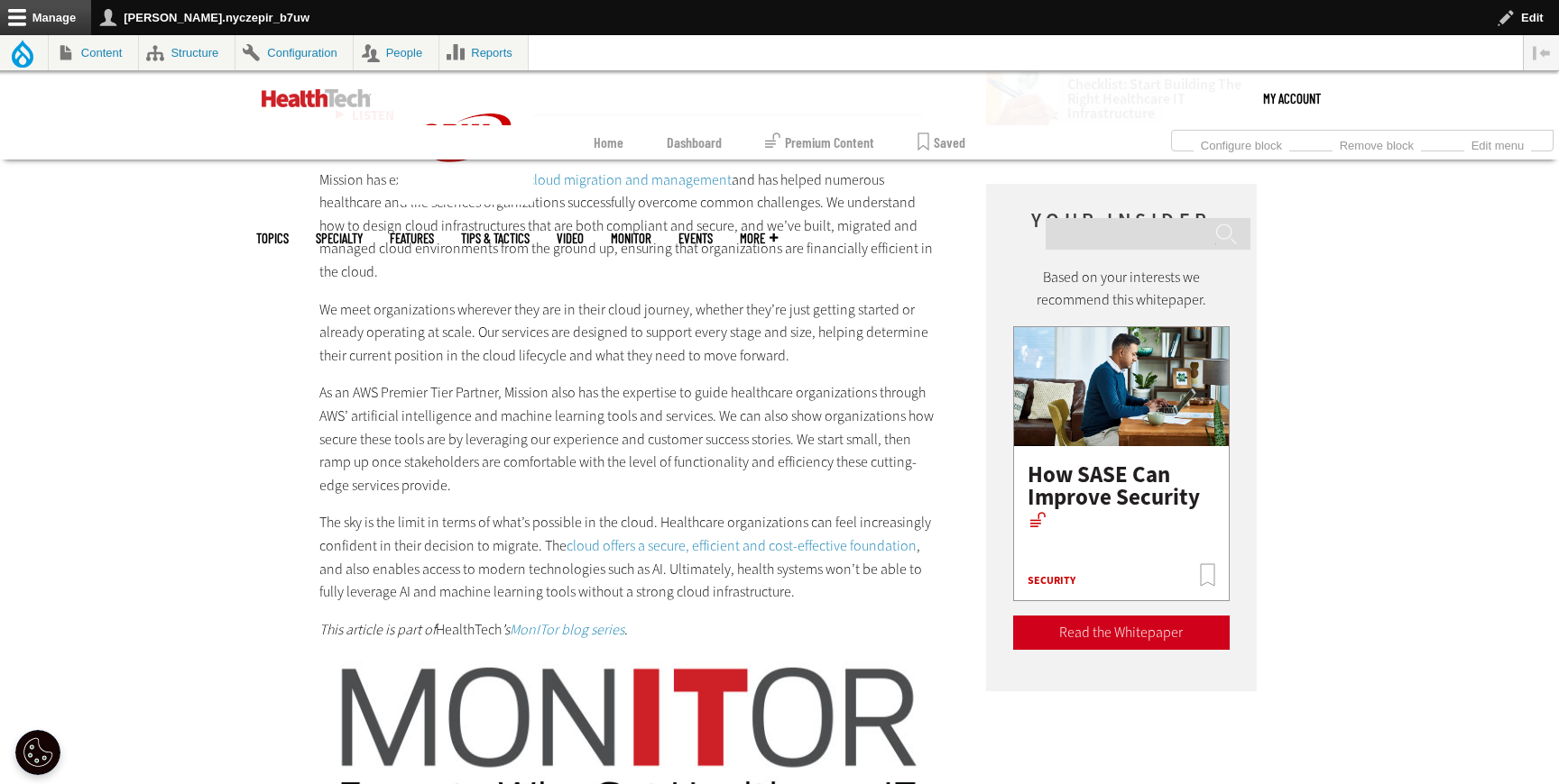
scroll to position [2964, 0]
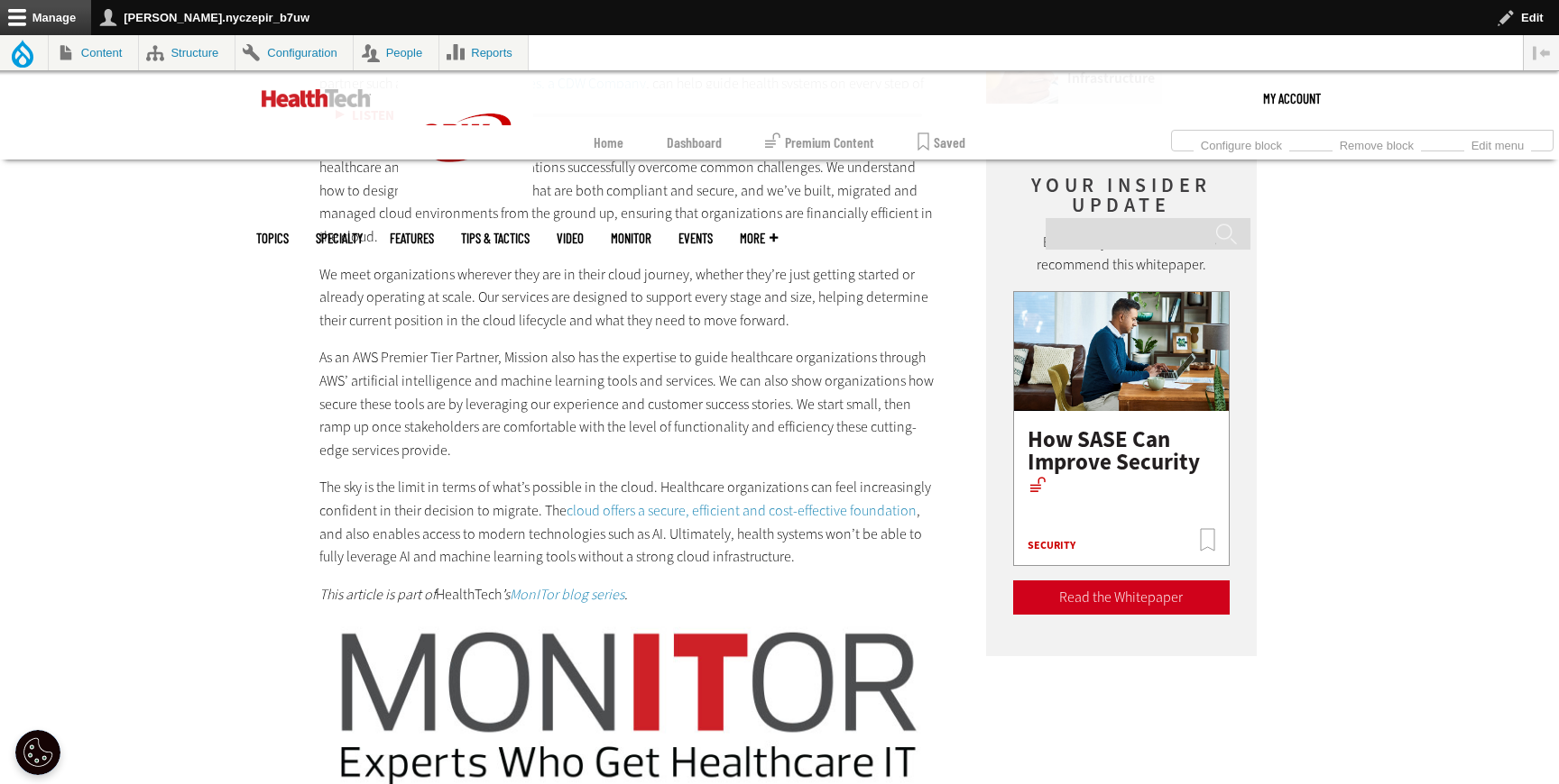
click at [665, 514] on link "cloud offers a secure, efficient and cost-effective foundation" at bounding box center [741, 510] width 350 height 19
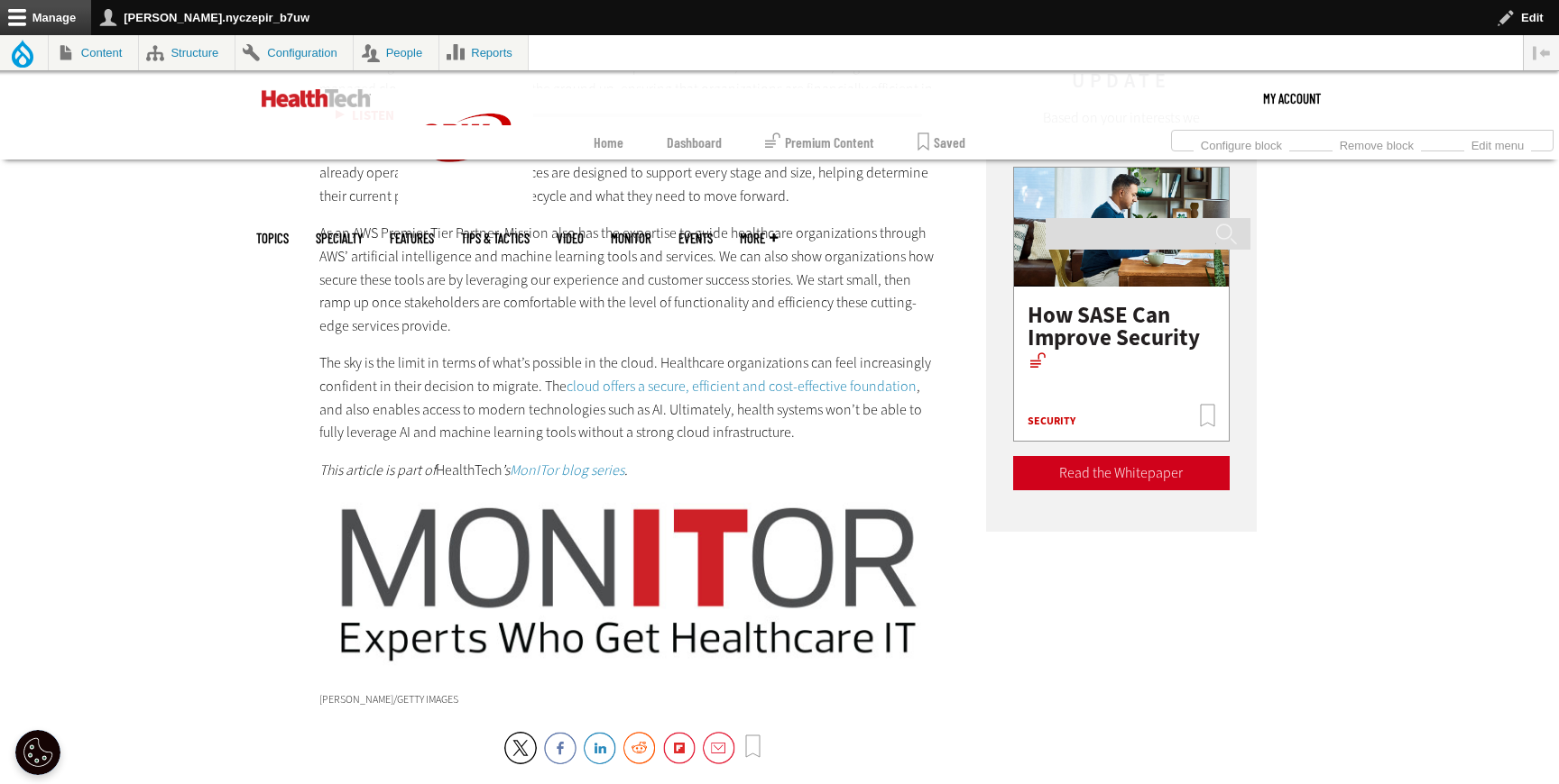
scroll to position [3094, 0]
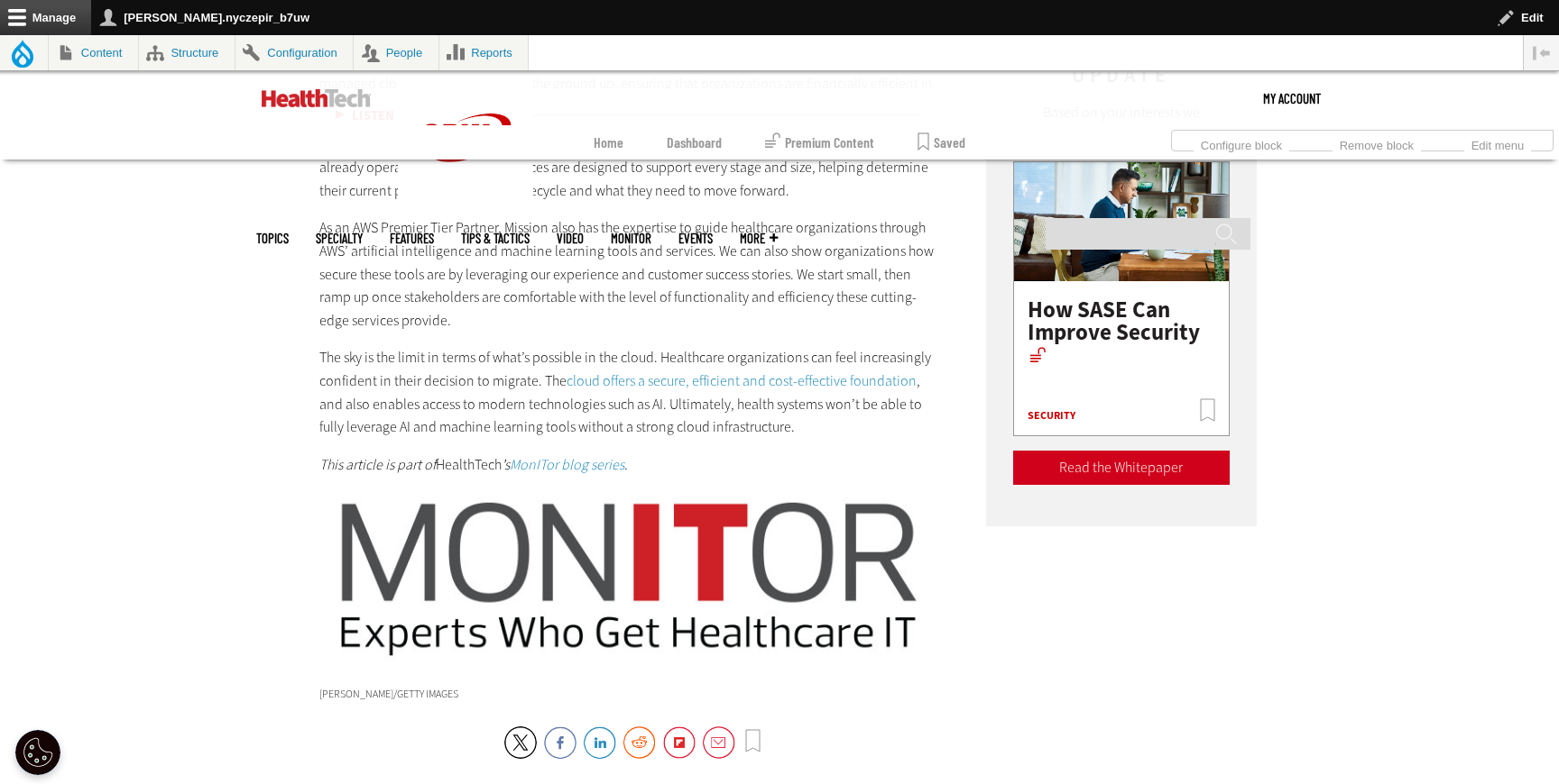
click at [549, 466] on em "MonITor blog series" at bounding box center [566, 464] width 115 height 19
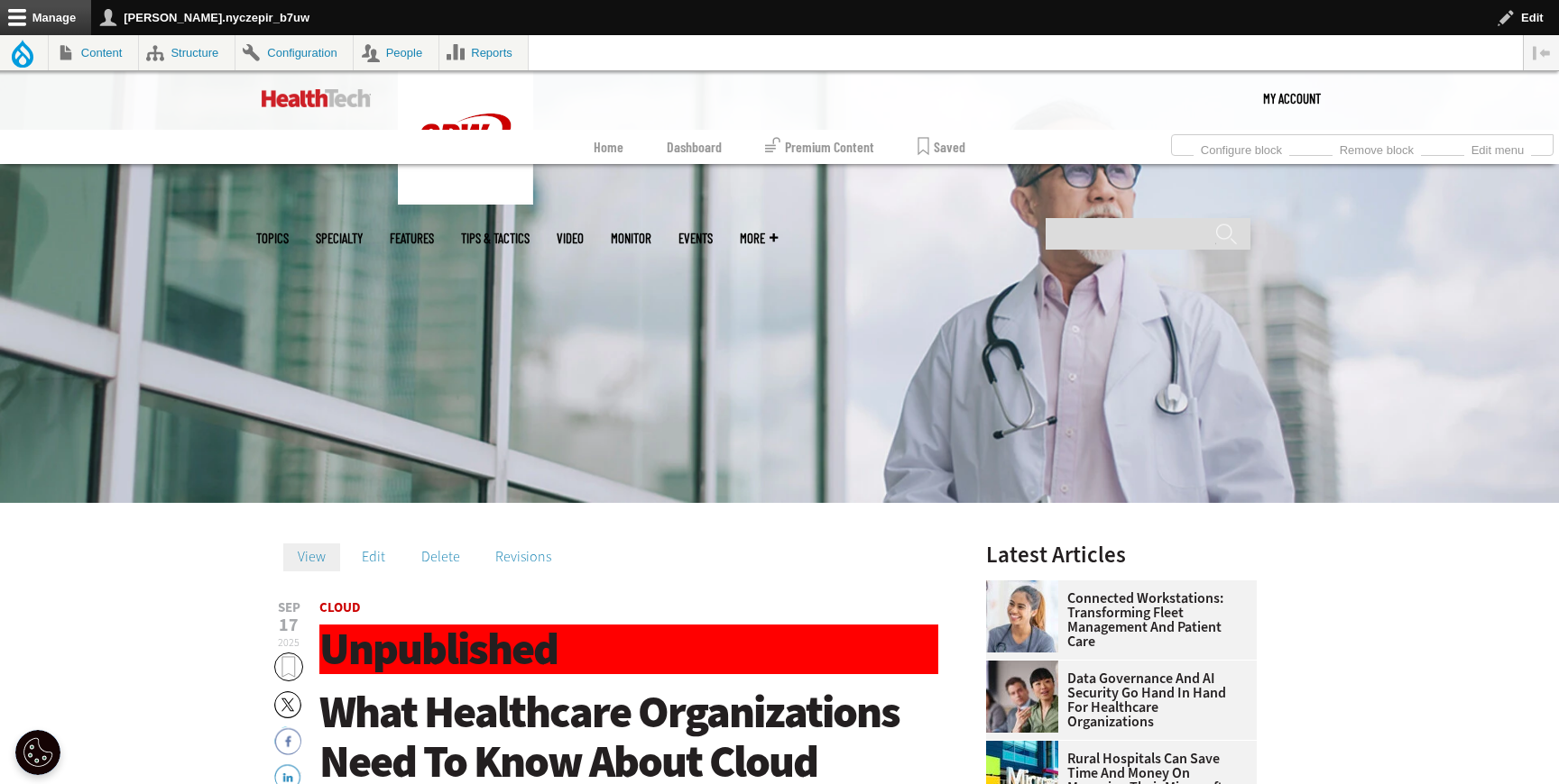
scroll to position [341, 0]
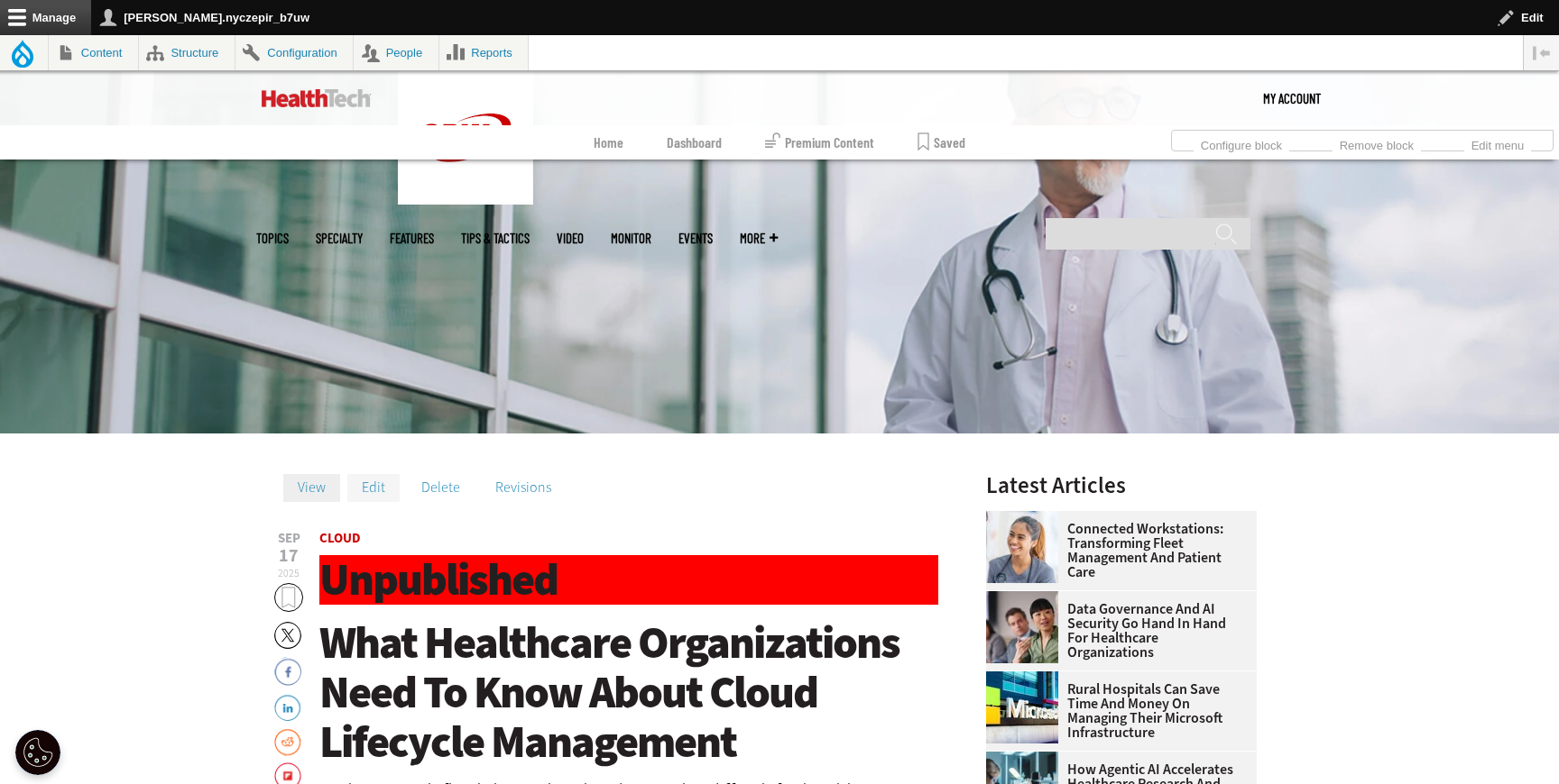
click at [366, 481] on link "Edit" at bounding box center [373, 487] width 52 height 27
